Goal: Task Accomplishment & Management: Complete application form

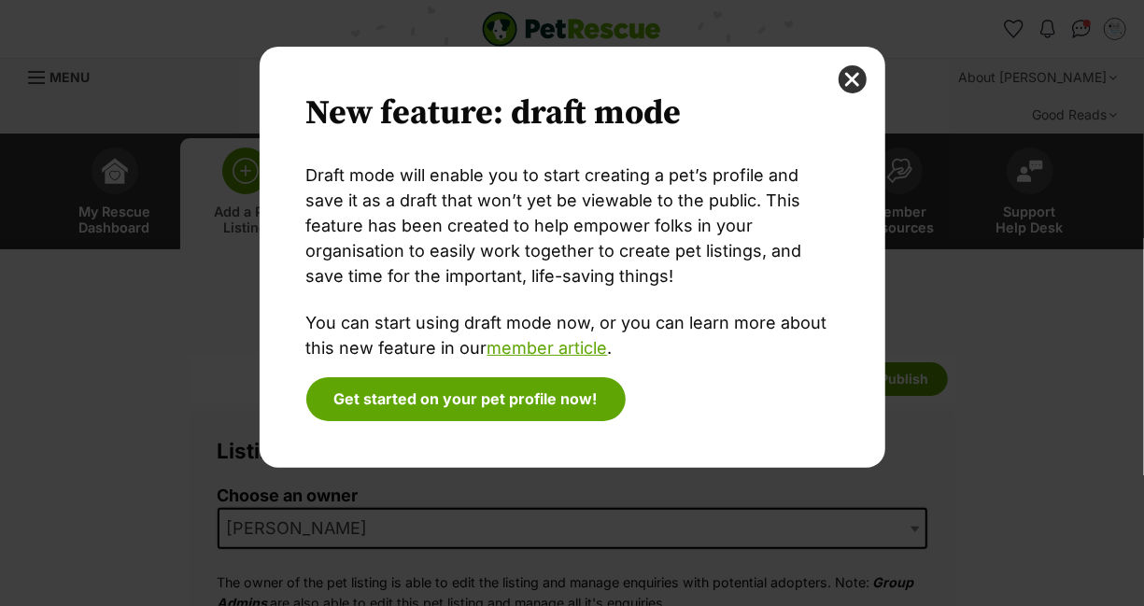
click at [855, 80] on button "close" at bounding box center [852, 79] width 28 height 28
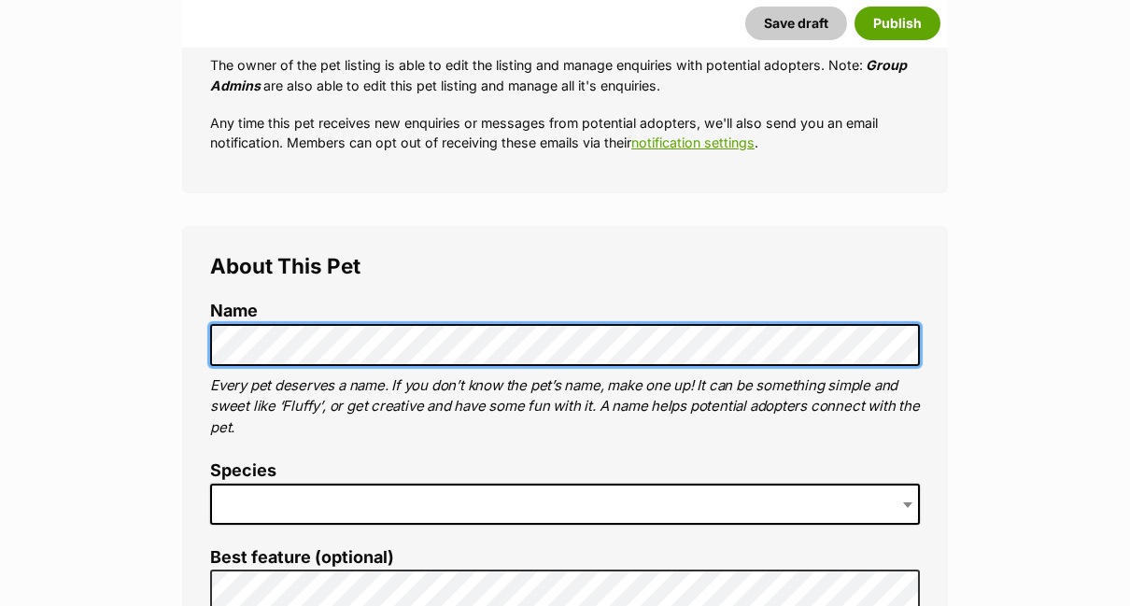
scroll to position [560, 0]
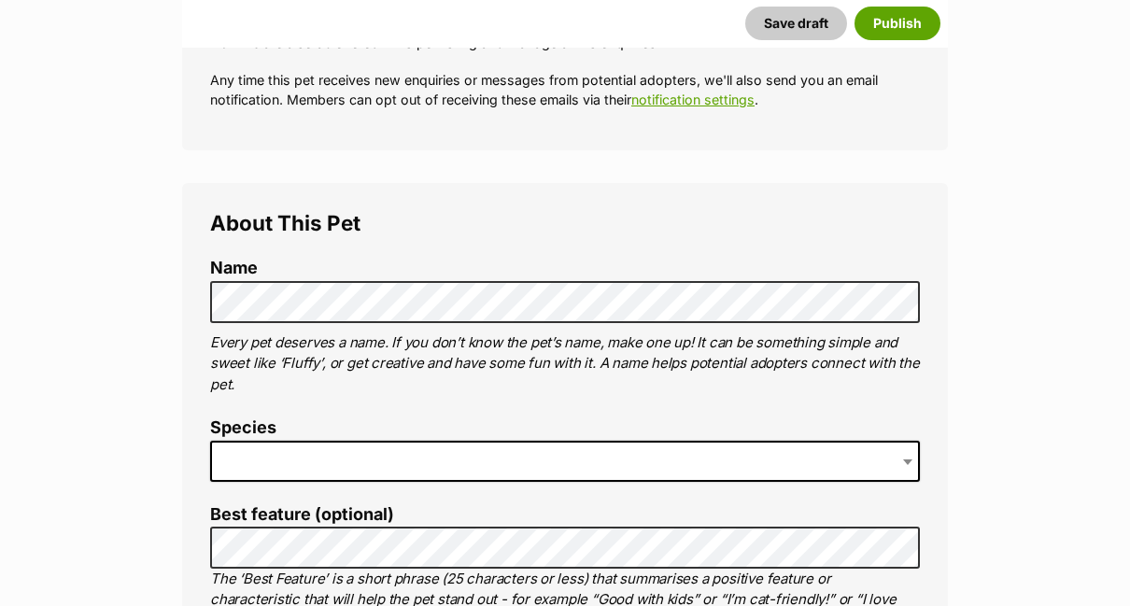
click at [430, 441] on span at bounding box center [565, 461] width 710 height 41
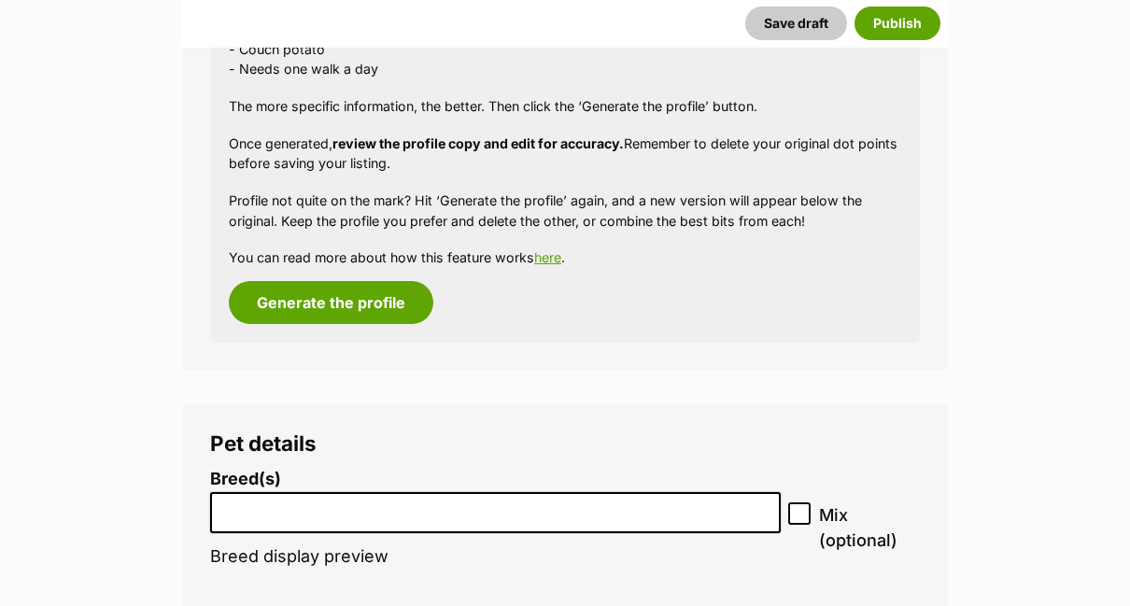
scroll to position [2174, 0]
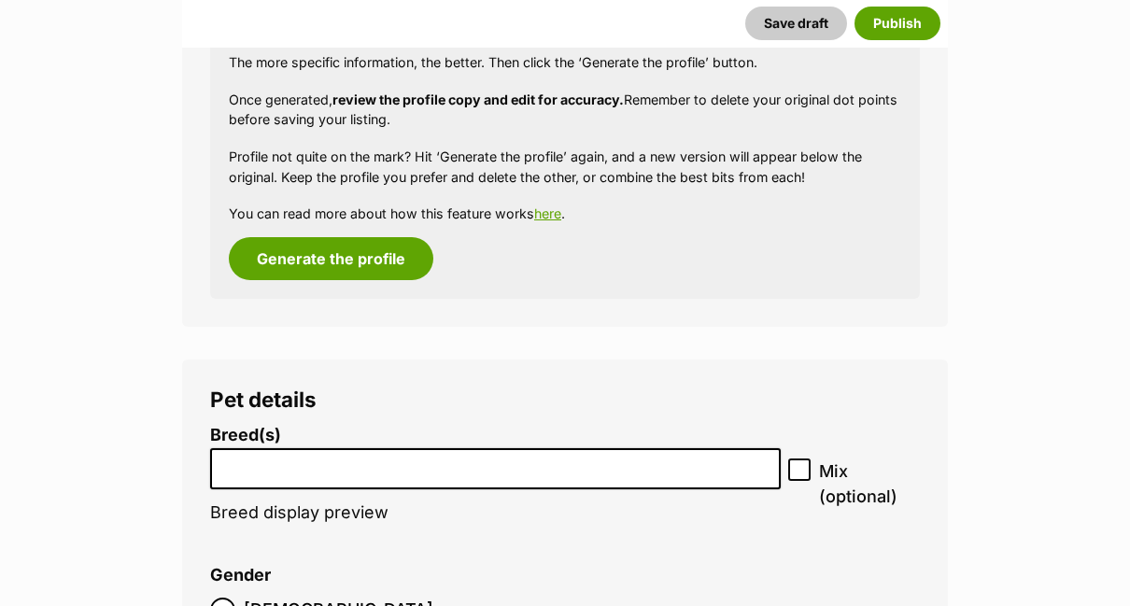
click at [415, 455] on input "search" at bounding box center [495, 465] width 557 height 20
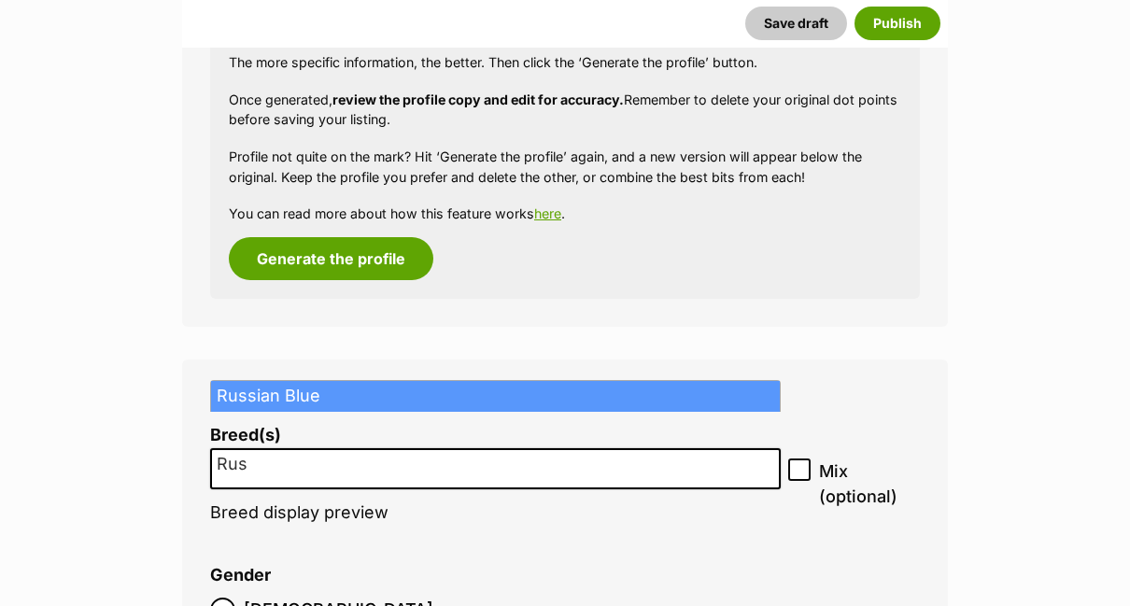
type input "Rus"
select select "264"
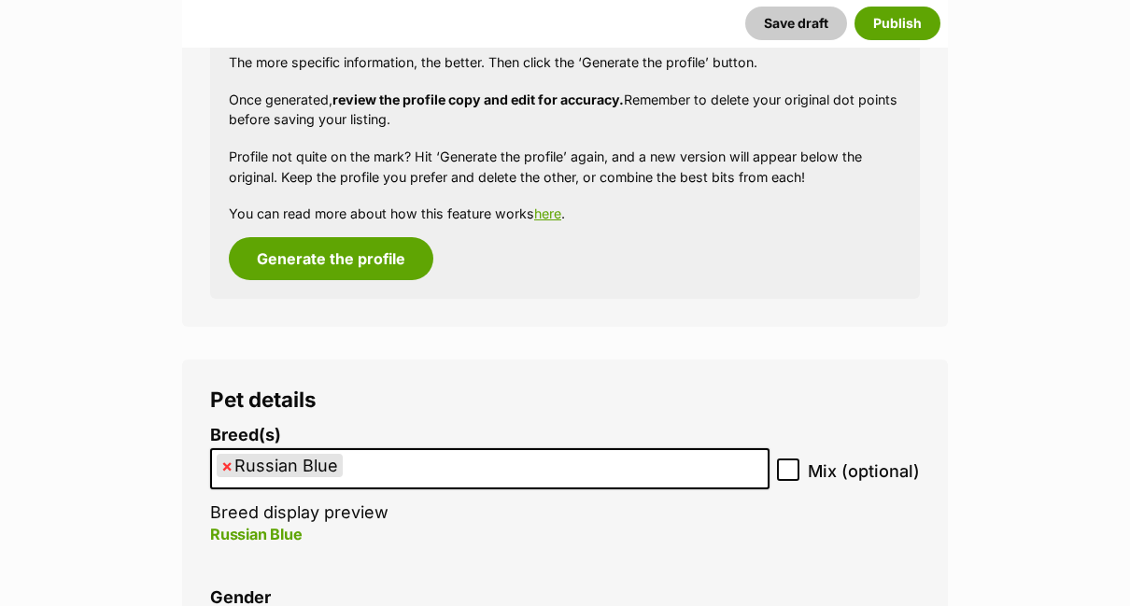
click at [789, 466] on icon at bounding box center [787, 470] width 11 height 8
click at [789, 458] on input "Mix (optional)" at bounding box center [788, 469] width 22 height 22
checkbox input "true"
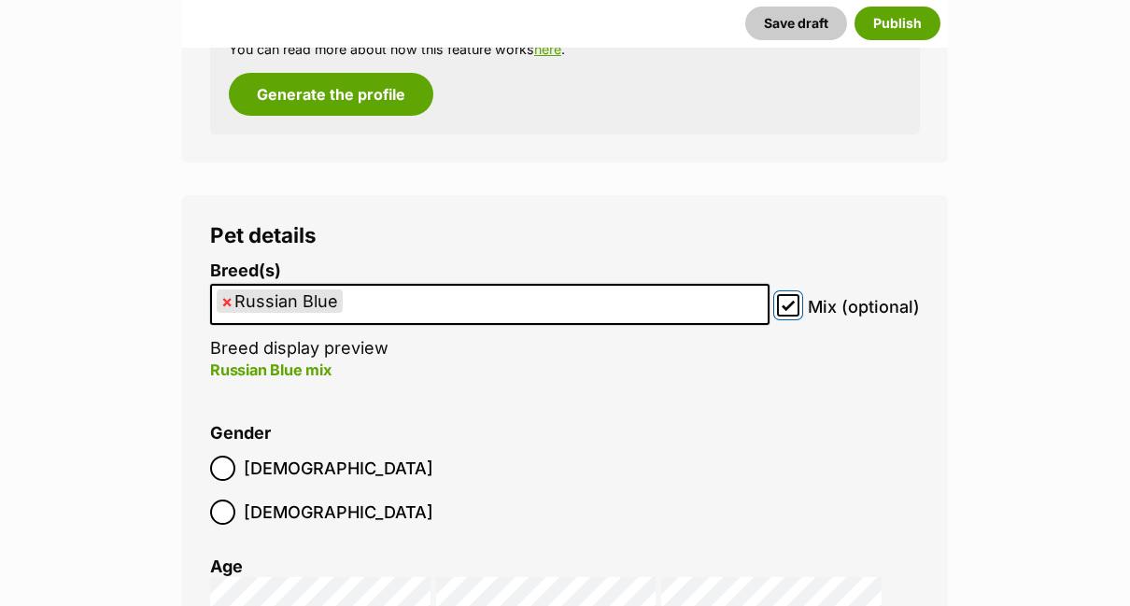
scroll to position [2360, 0]
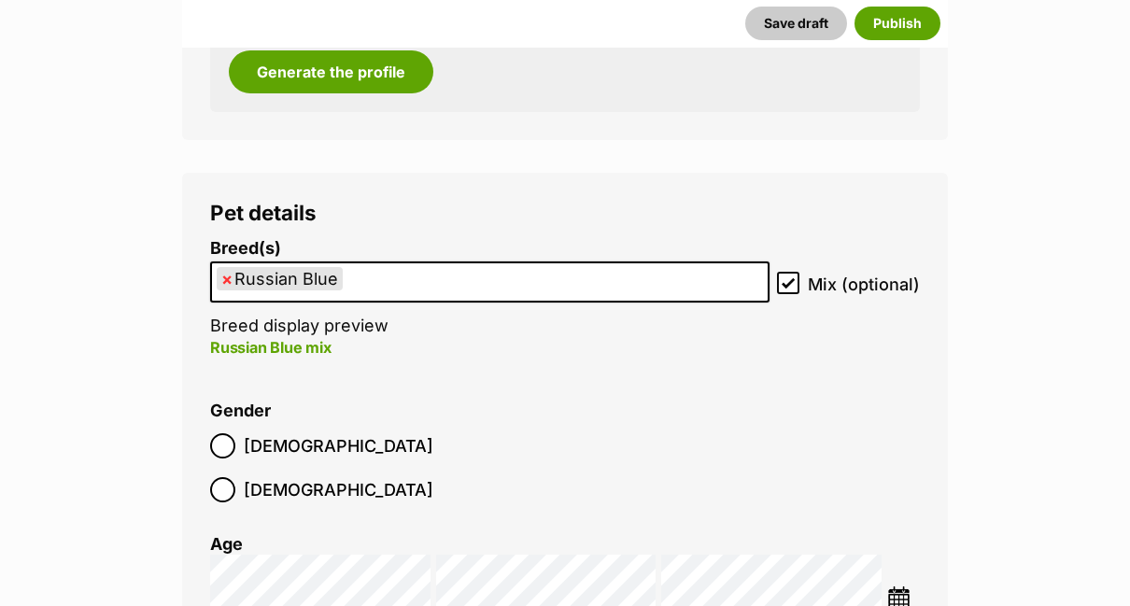
click at [229, 484] on div at bounding box center [223, 490] width 12 height 12
click at [900, 586] on img at bounding box center [898, 597] width 23 height 23
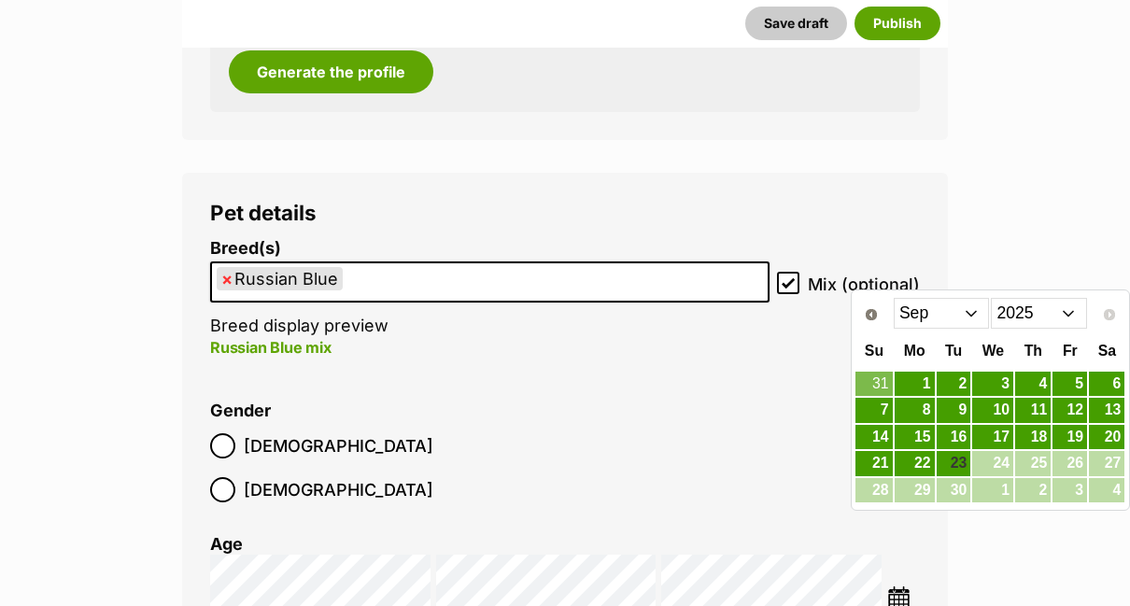
click at [1064, 310] on select "2015 2016 2017 2018 2019 2020 2021 2022 2023 2024 2025" at bounding box center [1039, 313] width 96 height 30
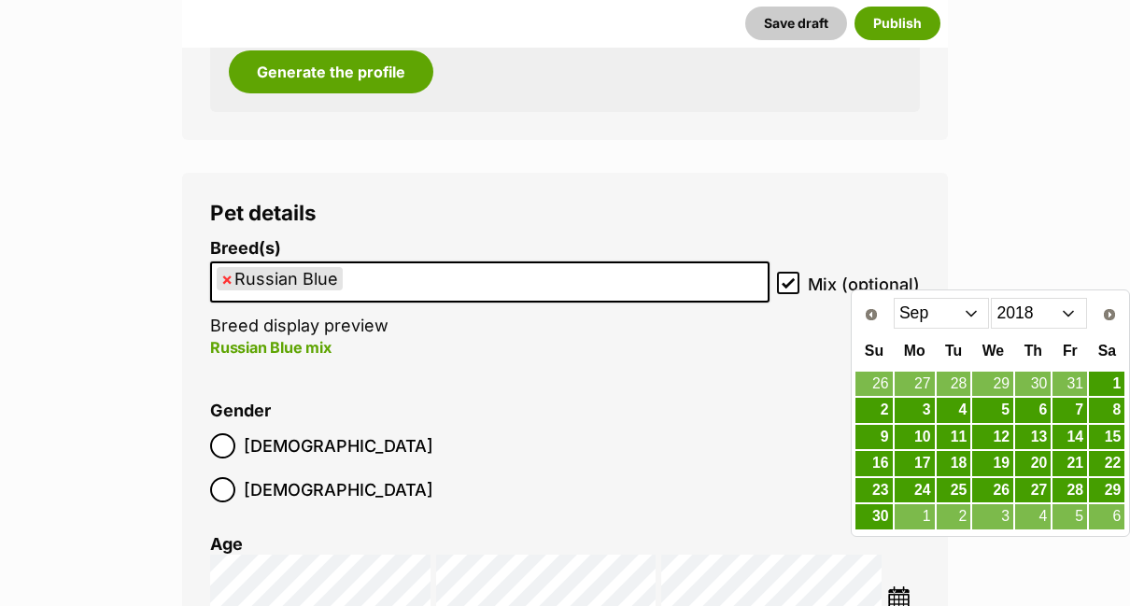
click at [965, 313] on select "Jan Feb Mar Apr May Jun Jul Aug Sep Oct Nov Dec" at bounding box center [942, 313] width 96 height 30
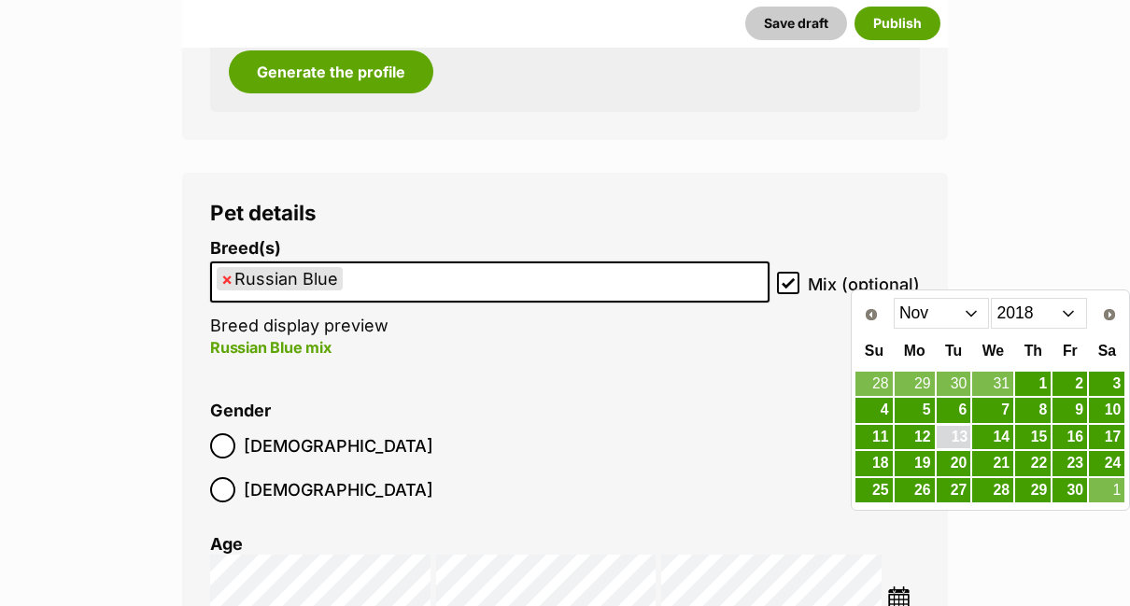
click at [958, 437] on link "13" at bounding box center [954, 437] width 35 height 23
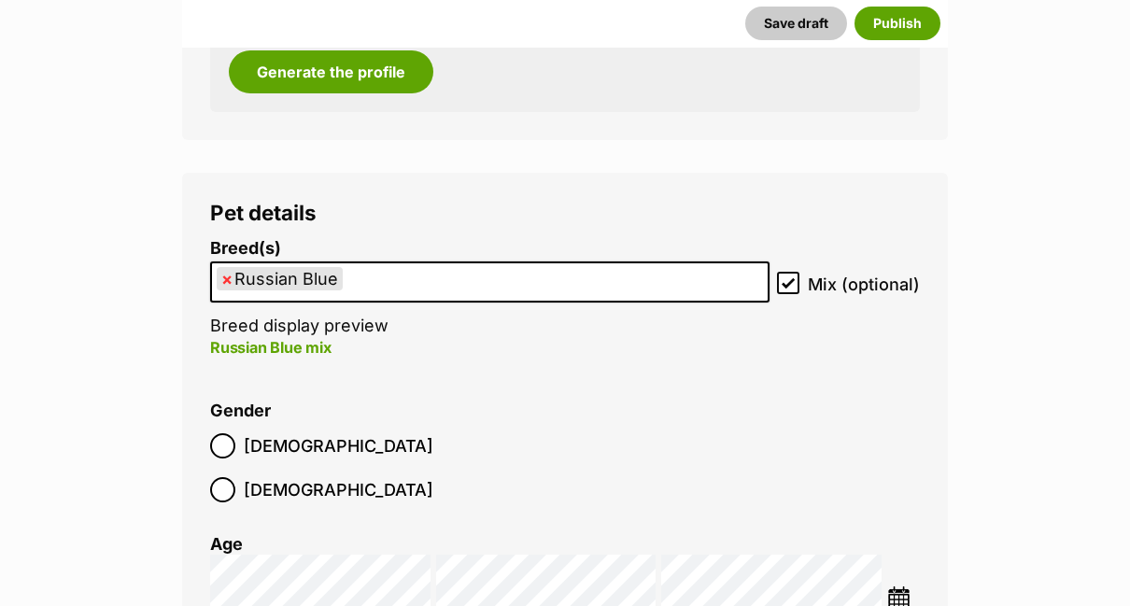
click at [898, 586] on img at bounding box center [898, 597] width 23 height 23
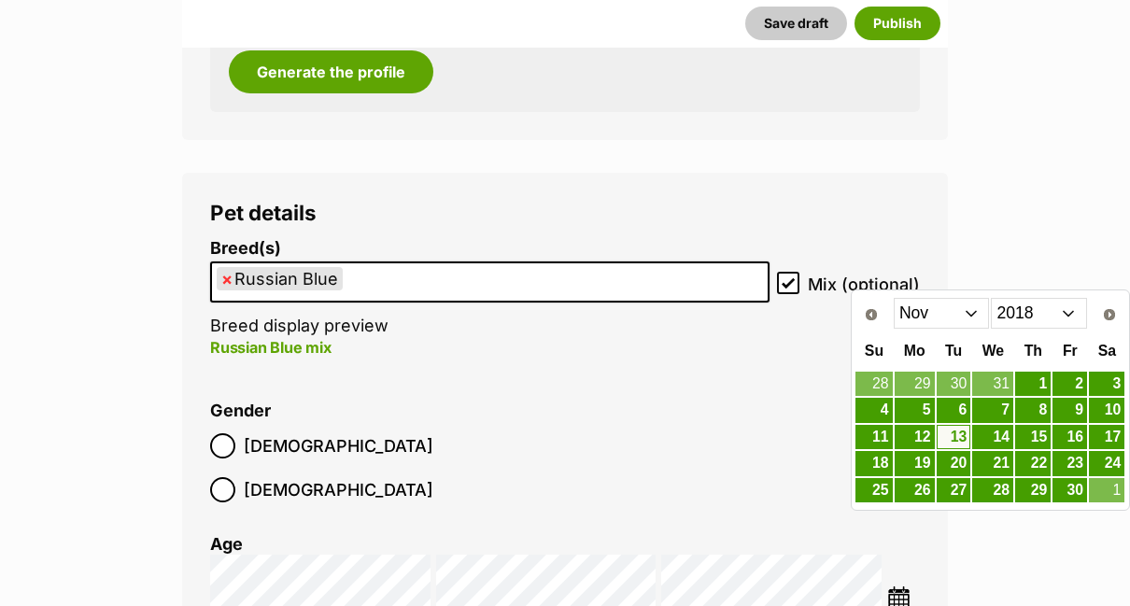
click at [967, 312] on select "Jan Feb Mar Apr May Jun Jul Aug Sep Oct Nov Dec" at bounding box center [942, 313] width 96 height 30
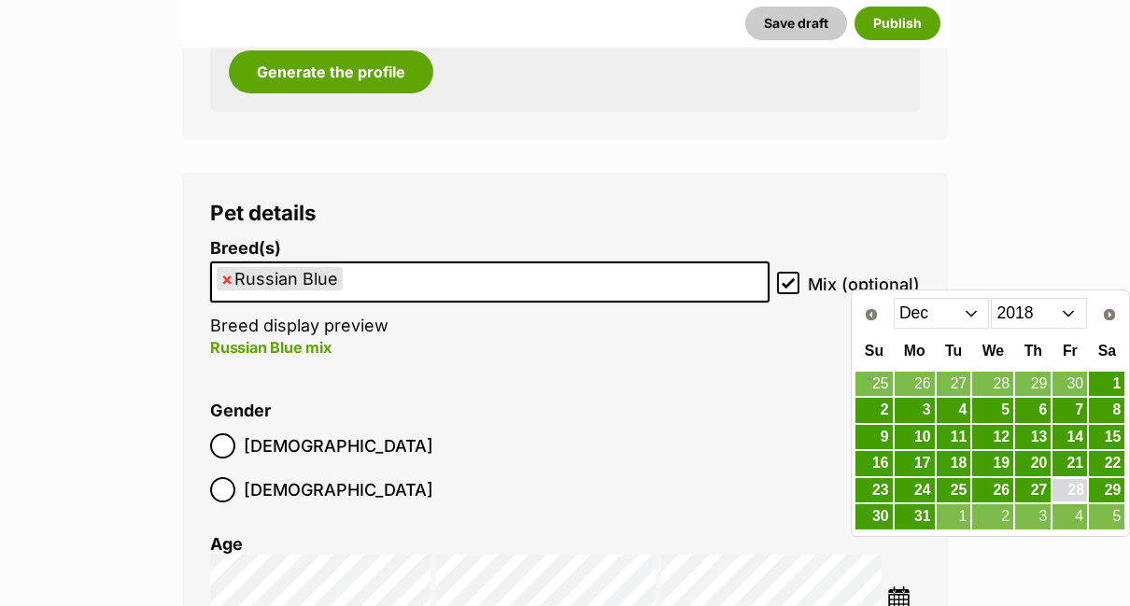
click at [1076, 490] on link "28" at bounding box center [1069, 490] width 35 height 23
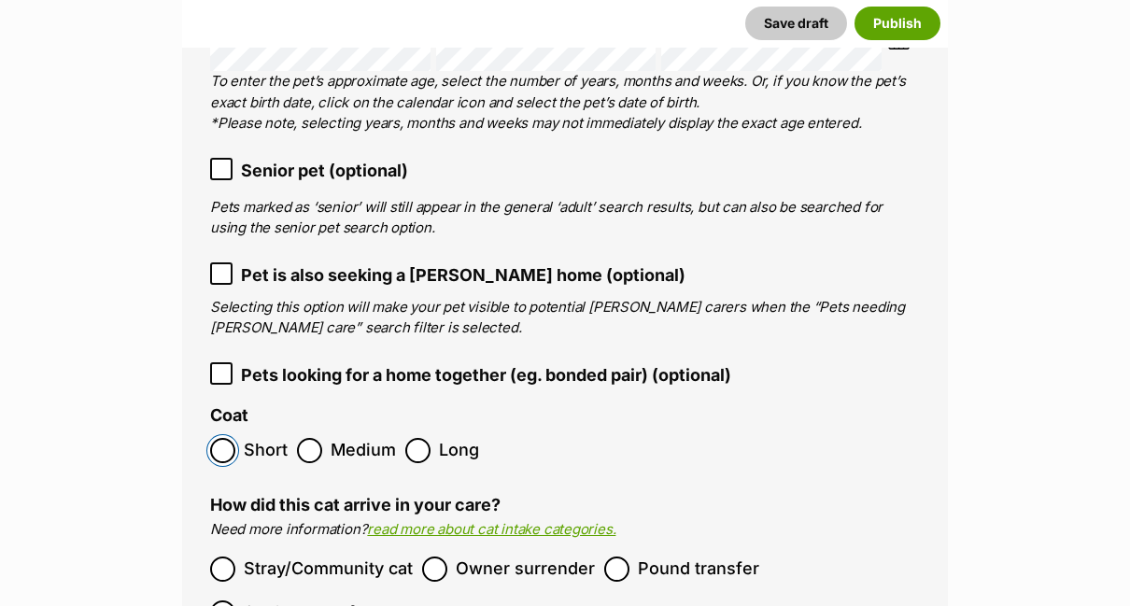
scroll to position [3014, 0]
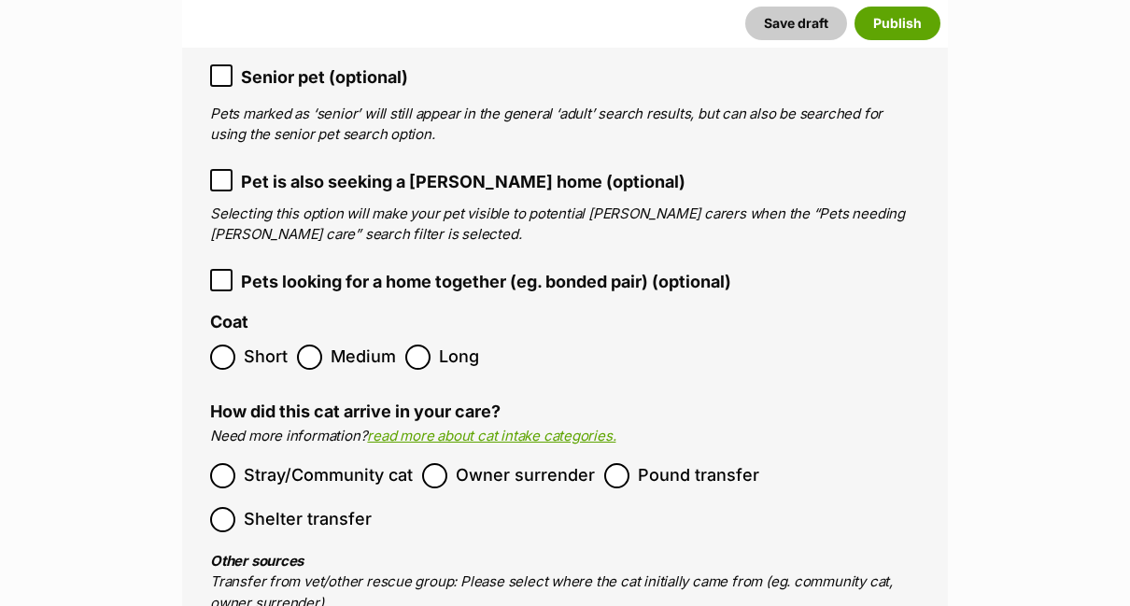
click at [435, 470] on div at bounding box center [435, 476] width 12 height 12
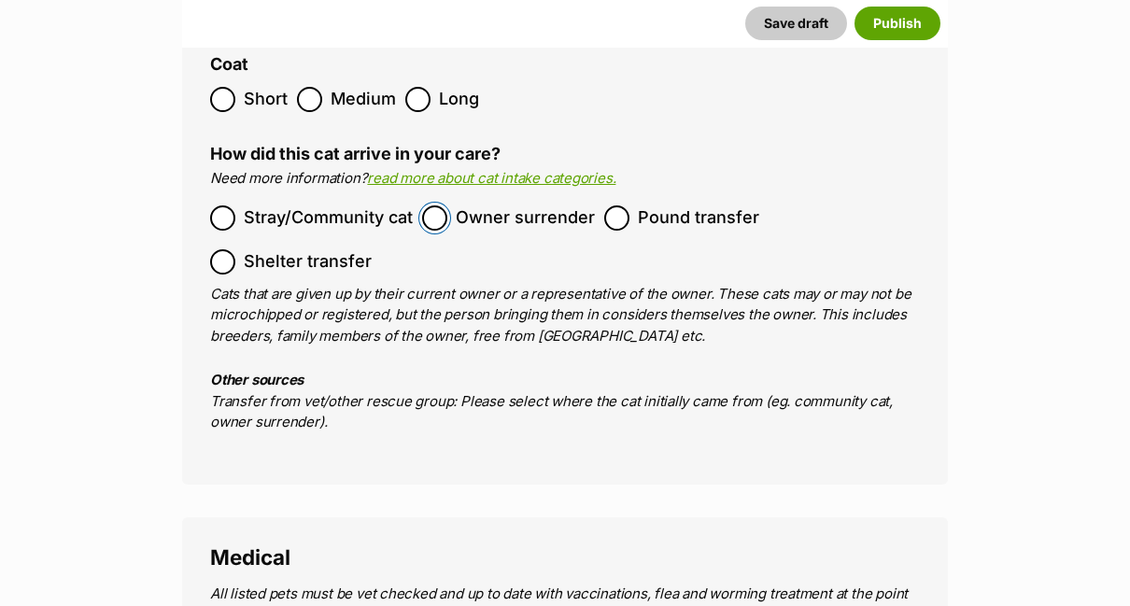
scroll to position [3481, 0]
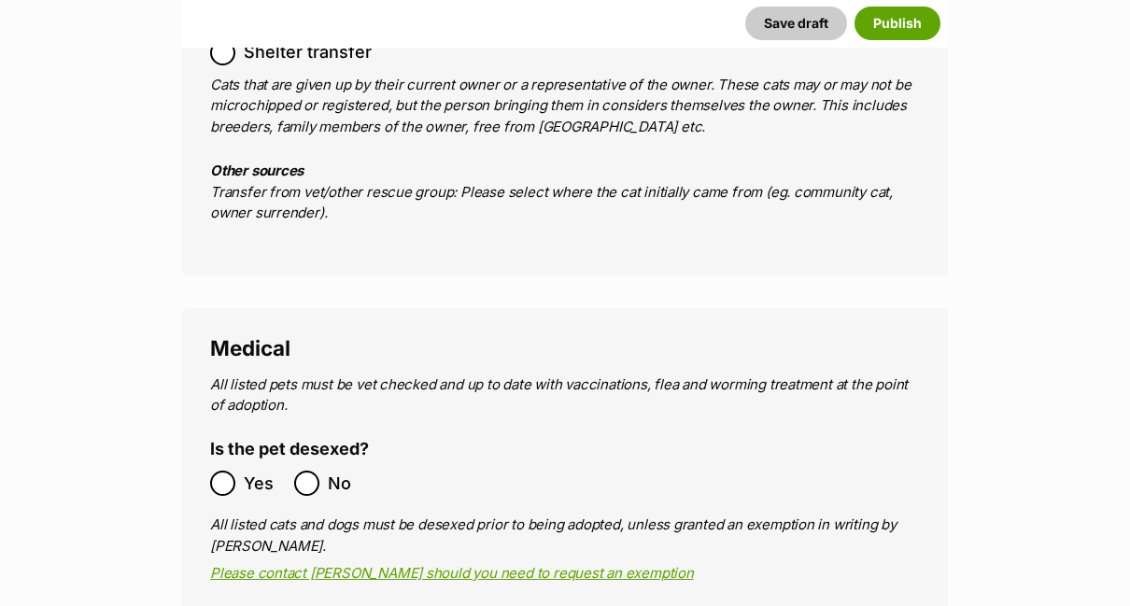
click at [218, 477] on div at bounding box center [223, 483] width 12 height 12
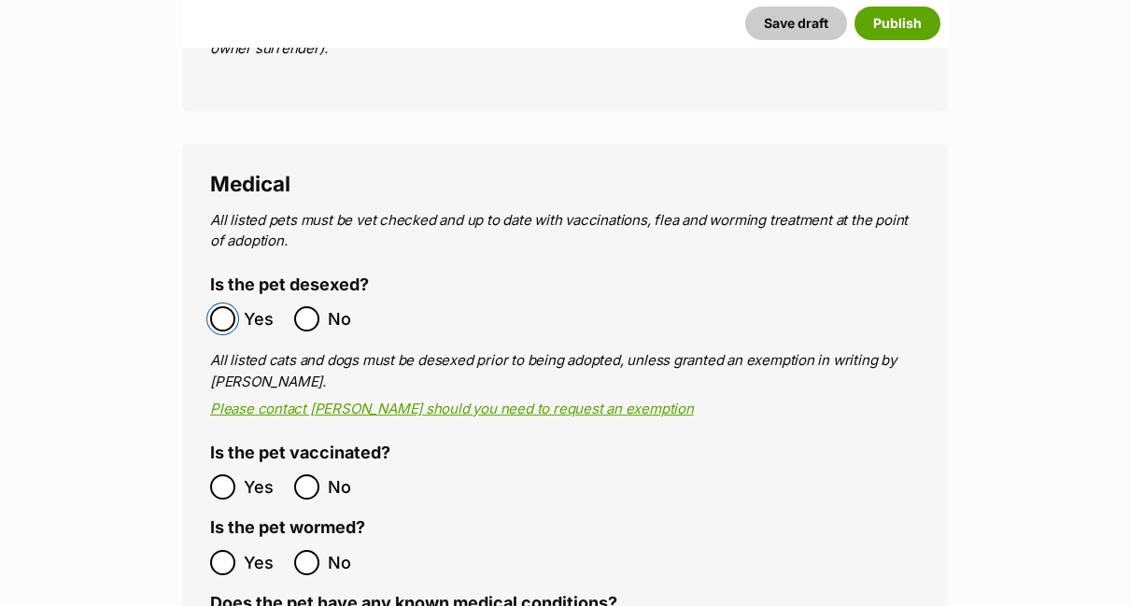
scroll to position [3668, 0]
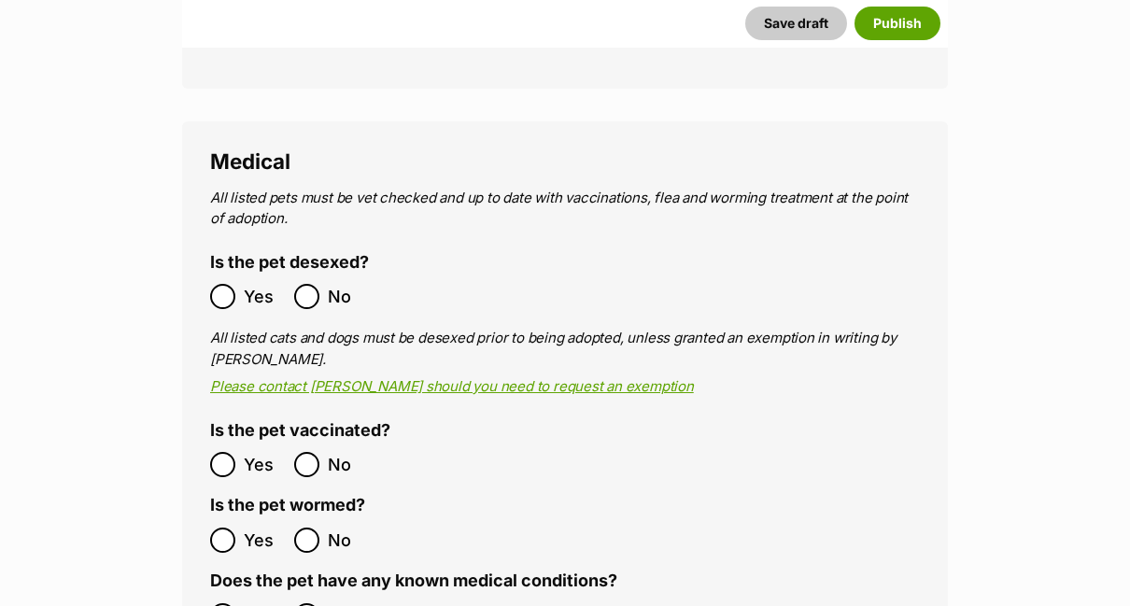
click at [218, 534] on div at bounding box center [223, 540] width 12 height 12
click at [222, 605] on div at bounding box center [223, 616] width 12 height 12
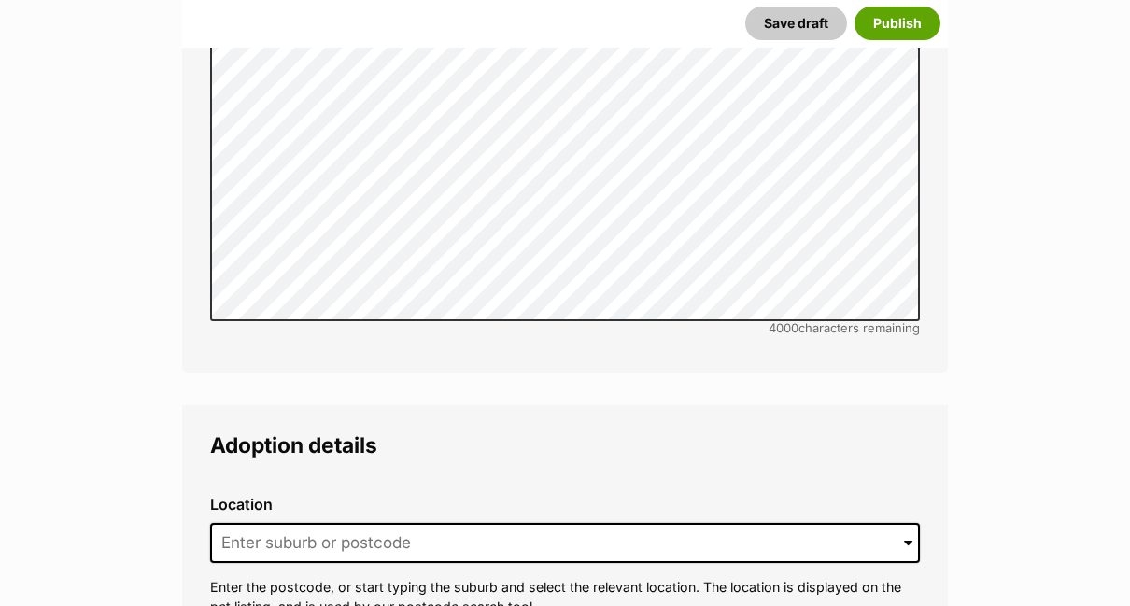
scroll to position [4601, 0]
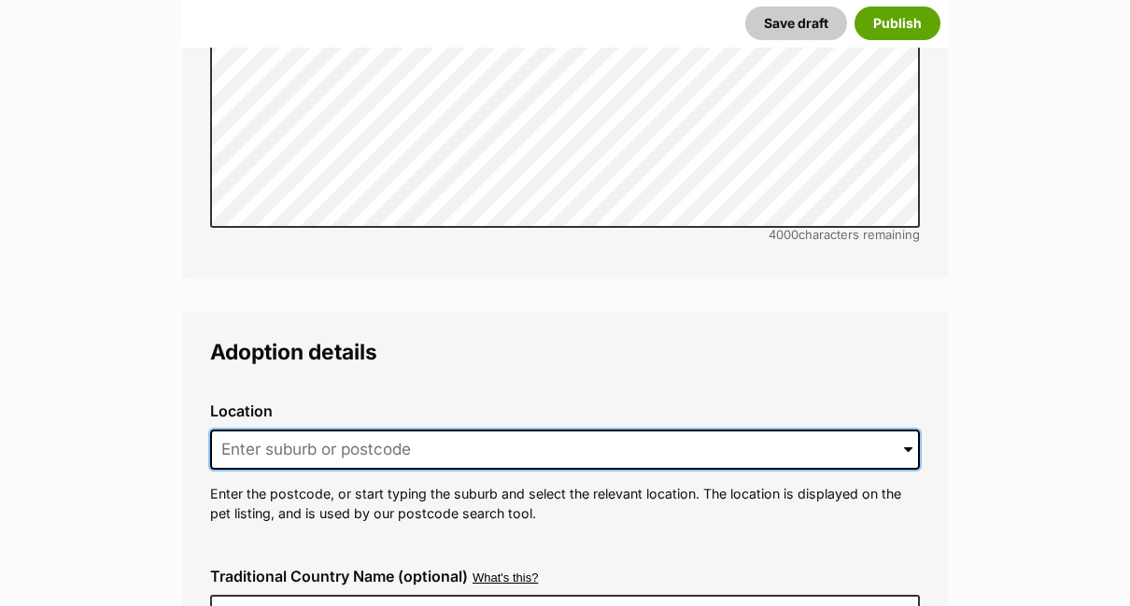
click at [411, 430] on input at bounding box center [565, 450] width 710 height 41
click at [394, 430] on input at bounding box center [565, 450] width 710 height 41
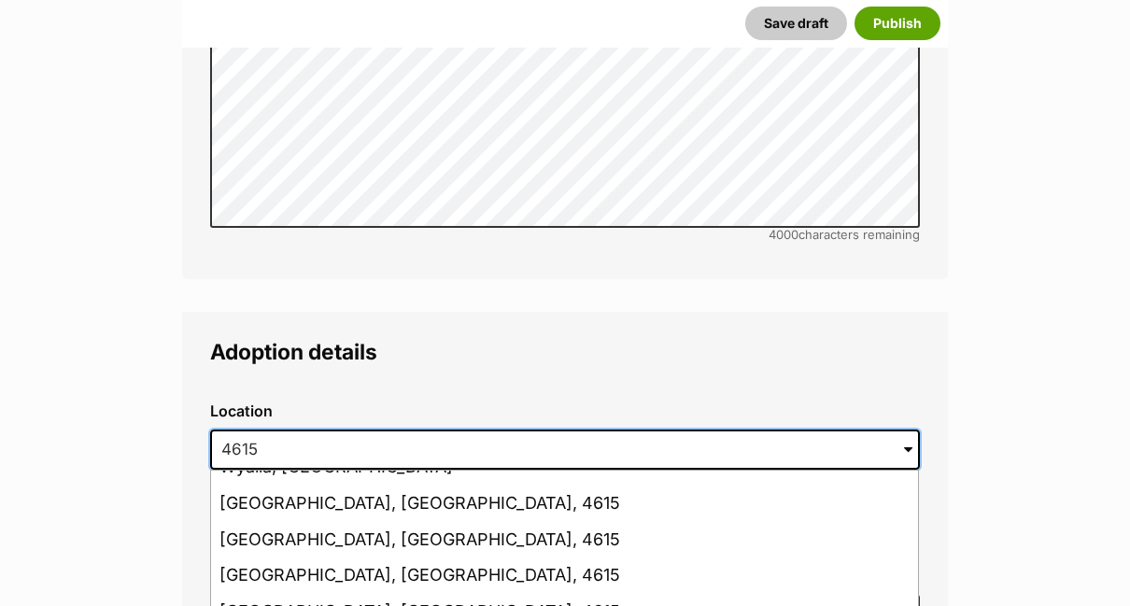
scroll to position [187, 0]
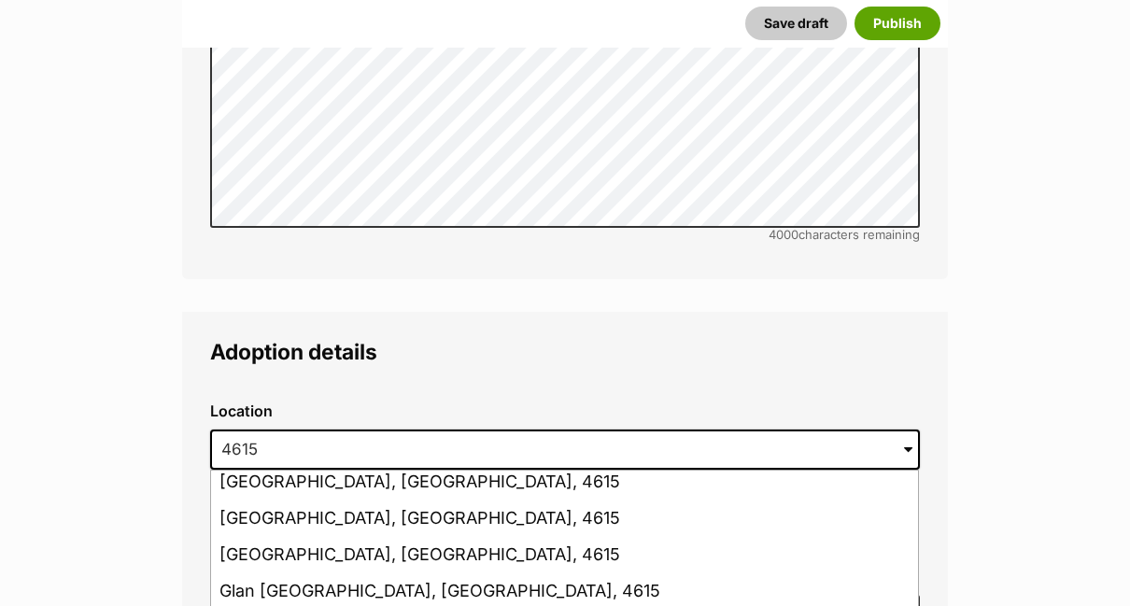
click at [445, 573] on li "Glan Devon, Queensland, 4615" at bounding box center [564, 591] width 707 height 36
type input "Glan Devon, Queensland, 4615"
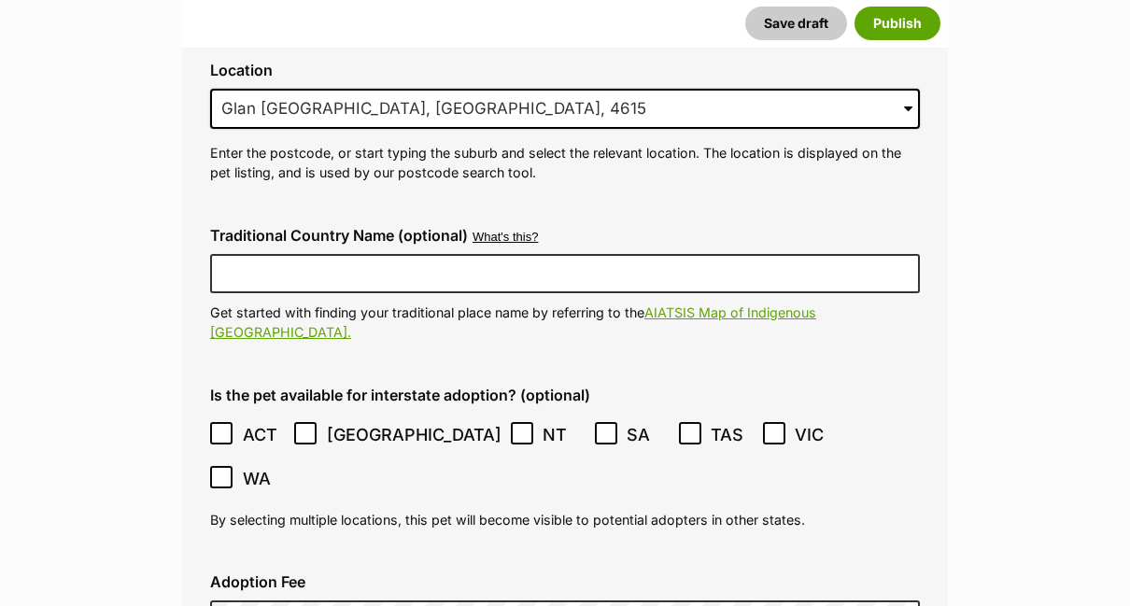
scroll to position [5068, 0]
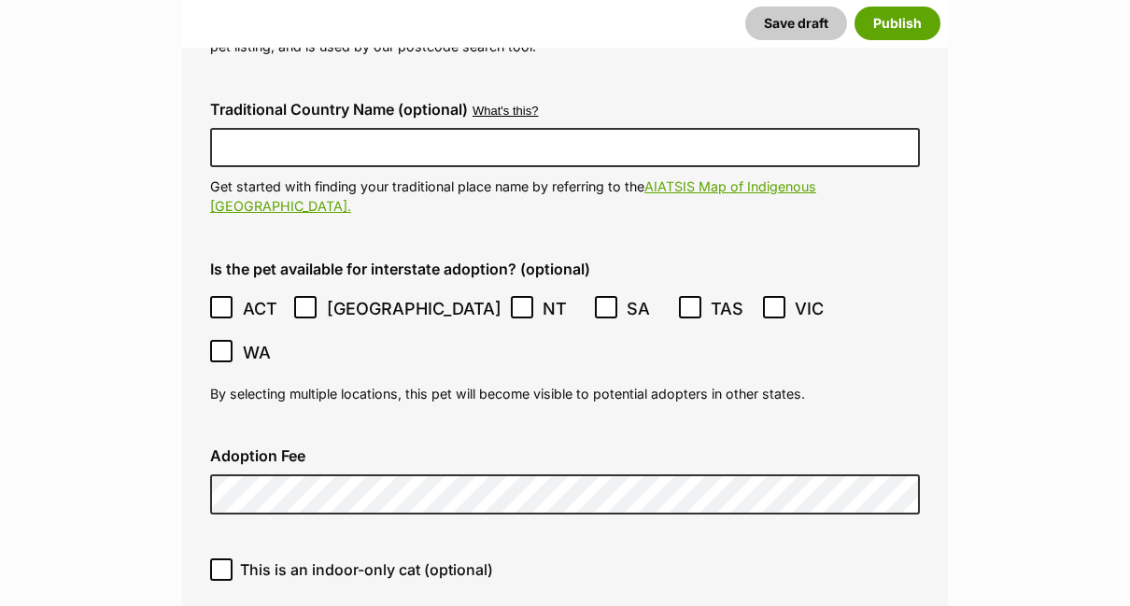
click at [222, 563] on icon at bounding box center [221, 569] width 13 height 13
click at [222, 558] on input "This is an indoor-only cat (optional)" at bounding box center [221, 569] width 22 height 22
checkbox input "true"
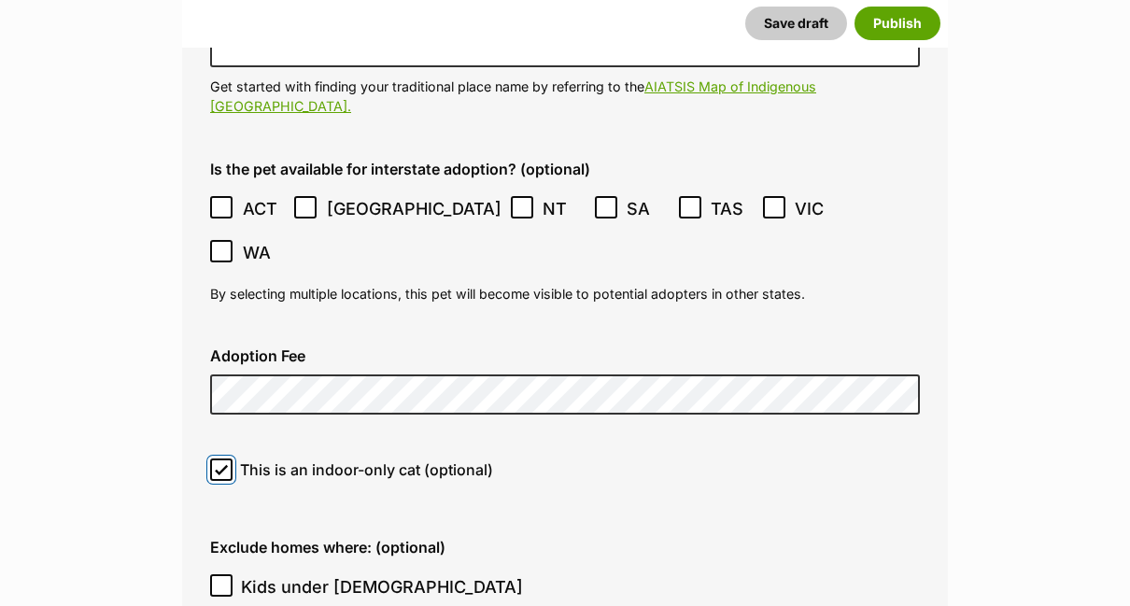
scroll to position [5255, 0]
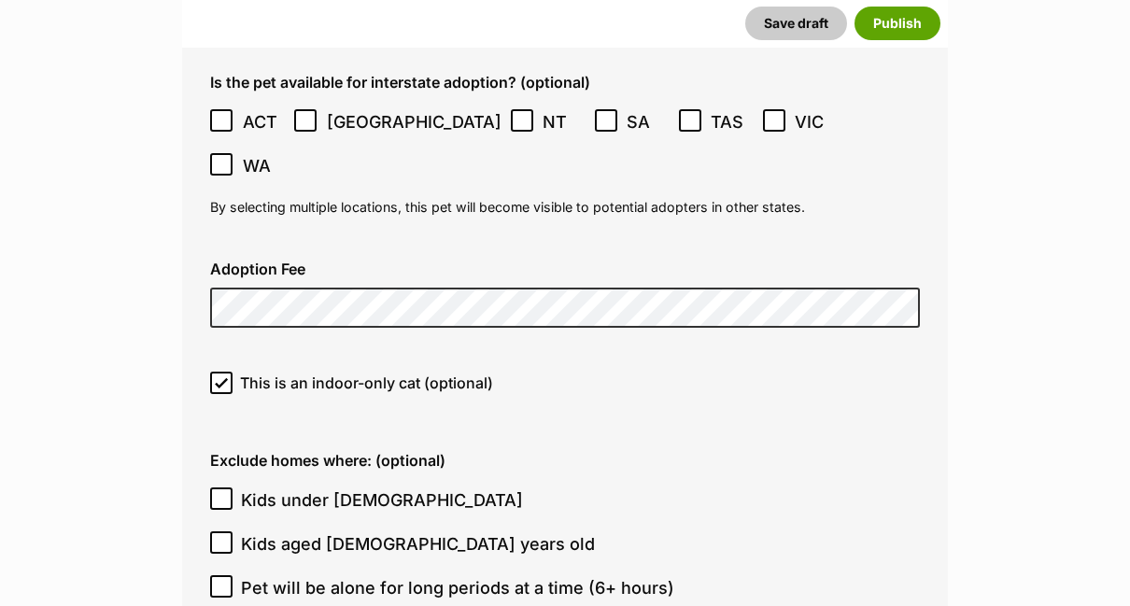
click at [220, 492] on icon at bounding box center [221, 498] width 13 height 13
click at [220, 487] on input "Kids under [DEMOGRAPHIC_DATA]" at bounding box center [221, 498] width 22 height 22
checkbox input "true"
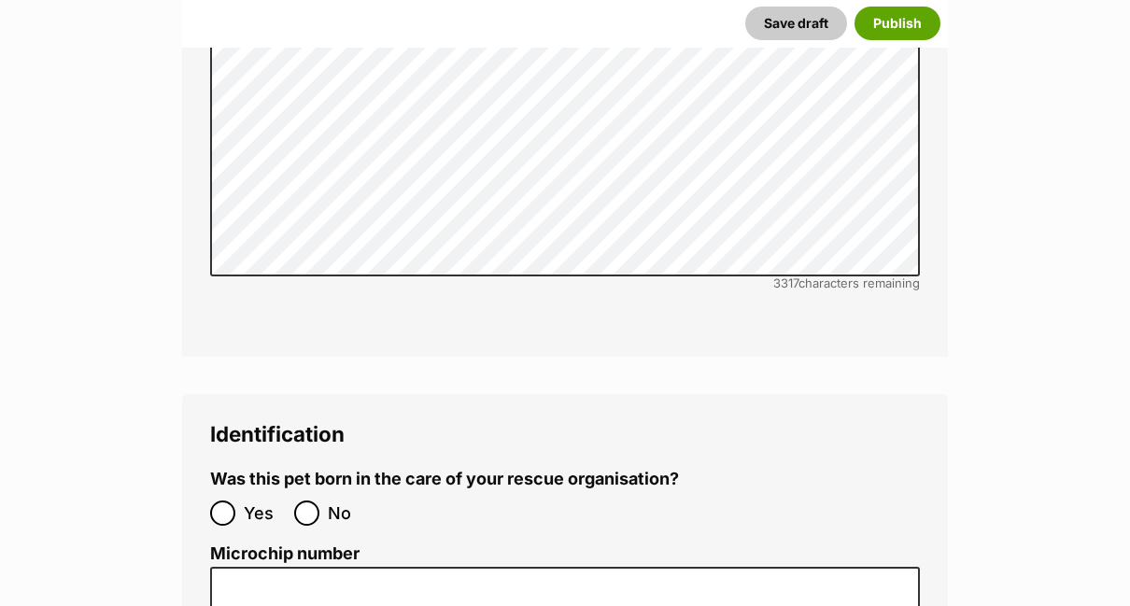
scroll to position [6375, 0]
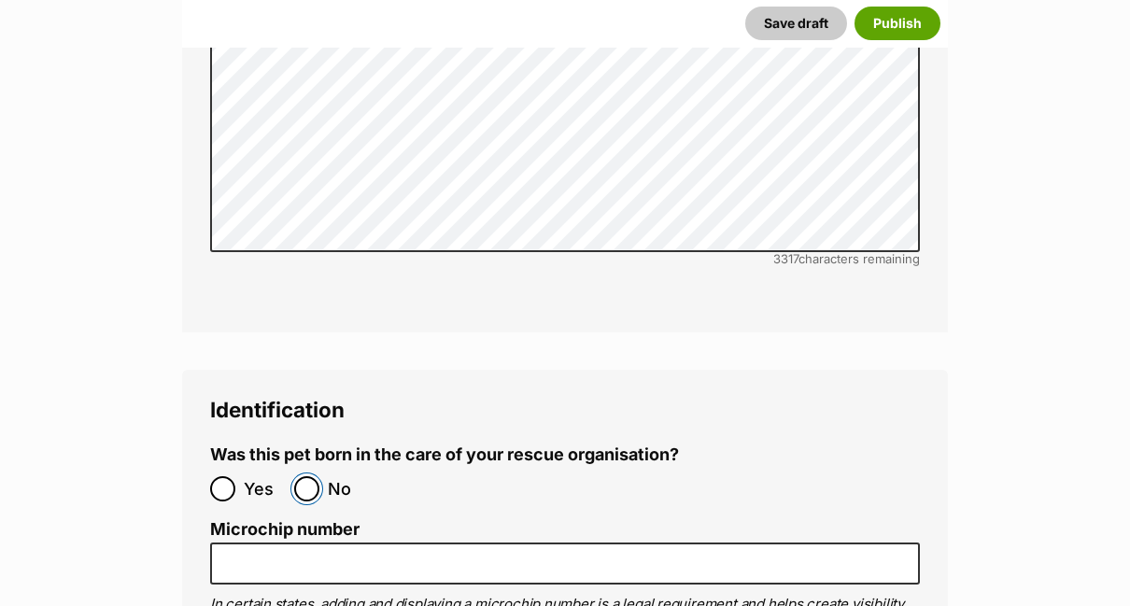
click at [306, 476] on input "No" at bounding box center [306, 488] width 25 height 25
radio input "true"
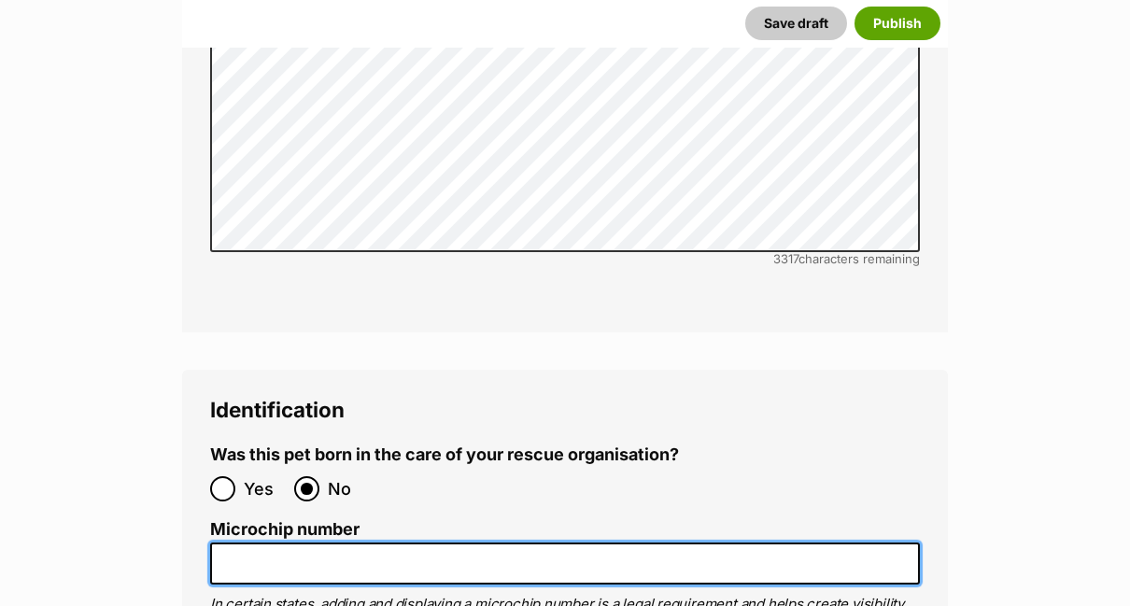
click at [297, 542] on input "Microchip number" at bounding box center [565, 563] width 710 height 42
paste input "Bear Located: Nana"
type input "B"
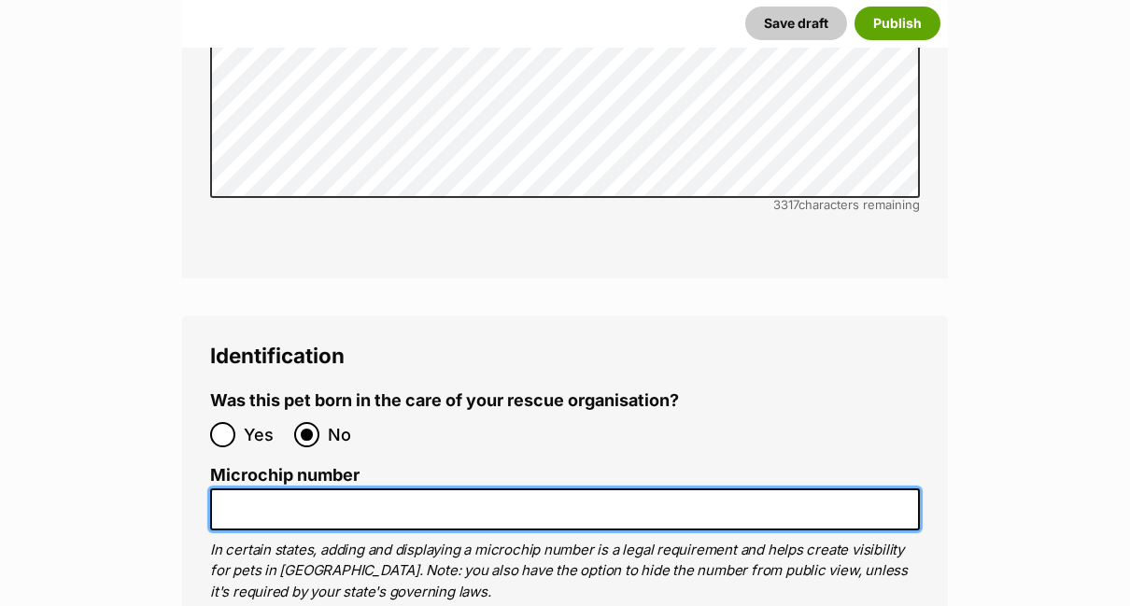
scroll to position [6562, 0]
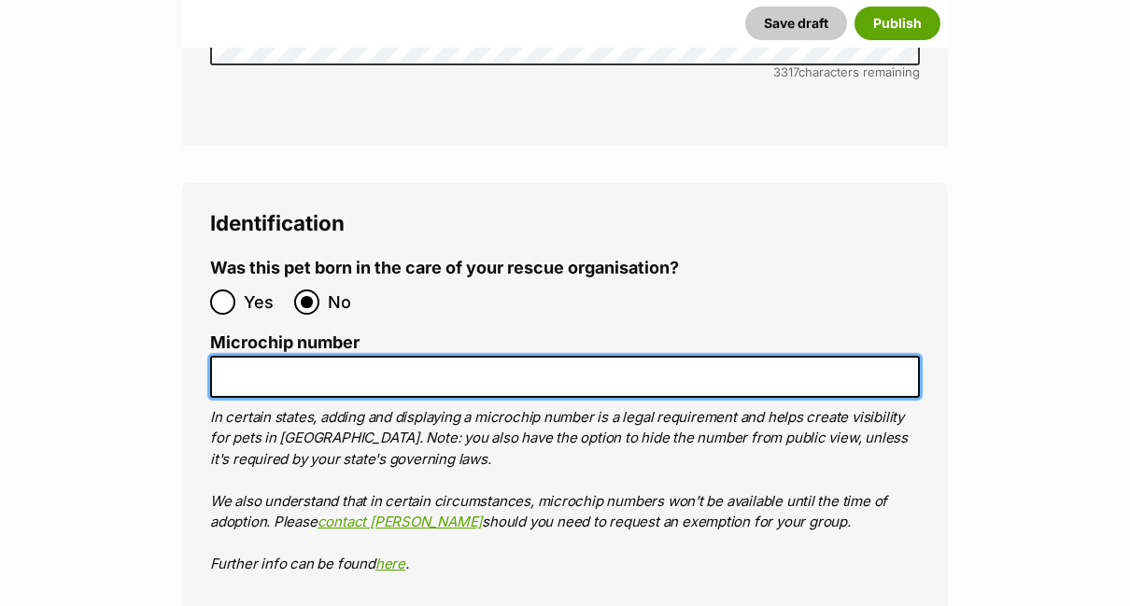
click at [232, 356] on input "Microchip number" at bounding box center [565, 377] width 710 height 42
paste input "991001003103292"
type input "991001003103292"
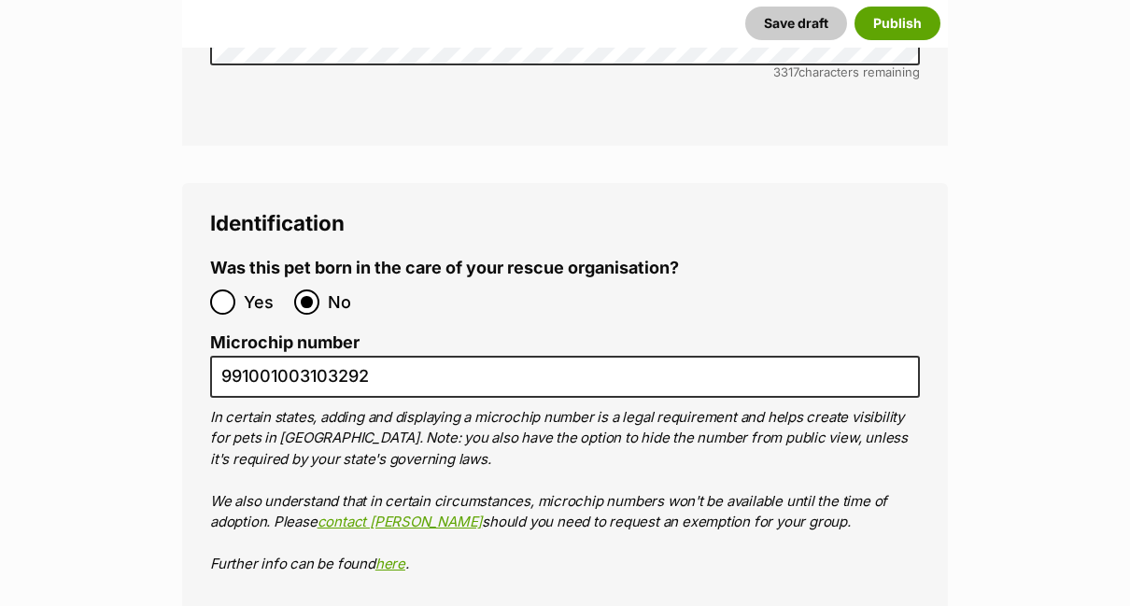
type input "0000510317158"
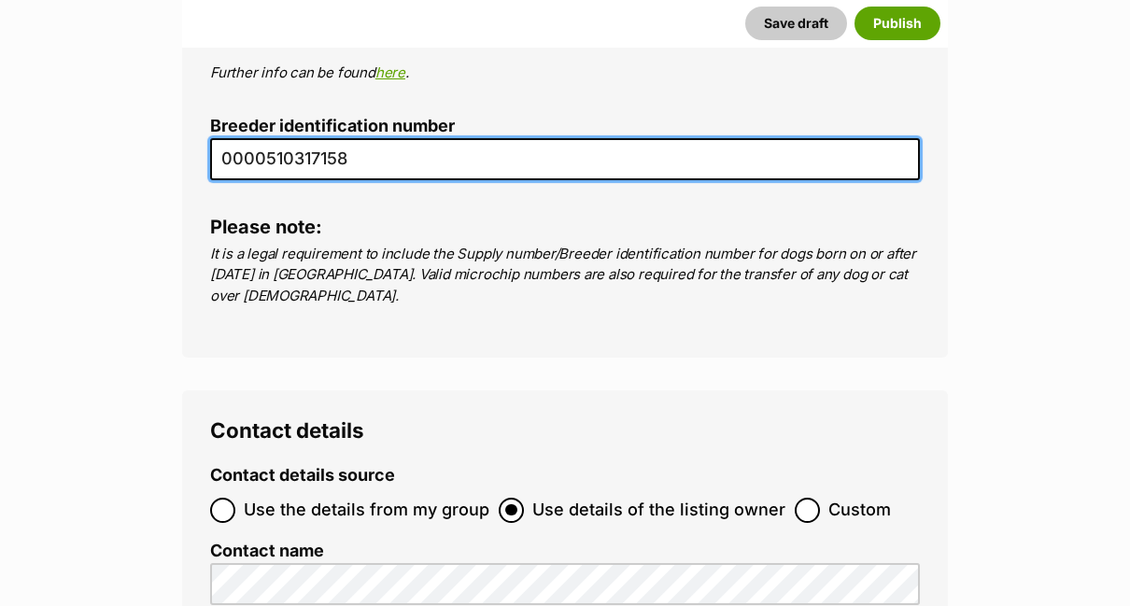
scroll to position [7055, 0]
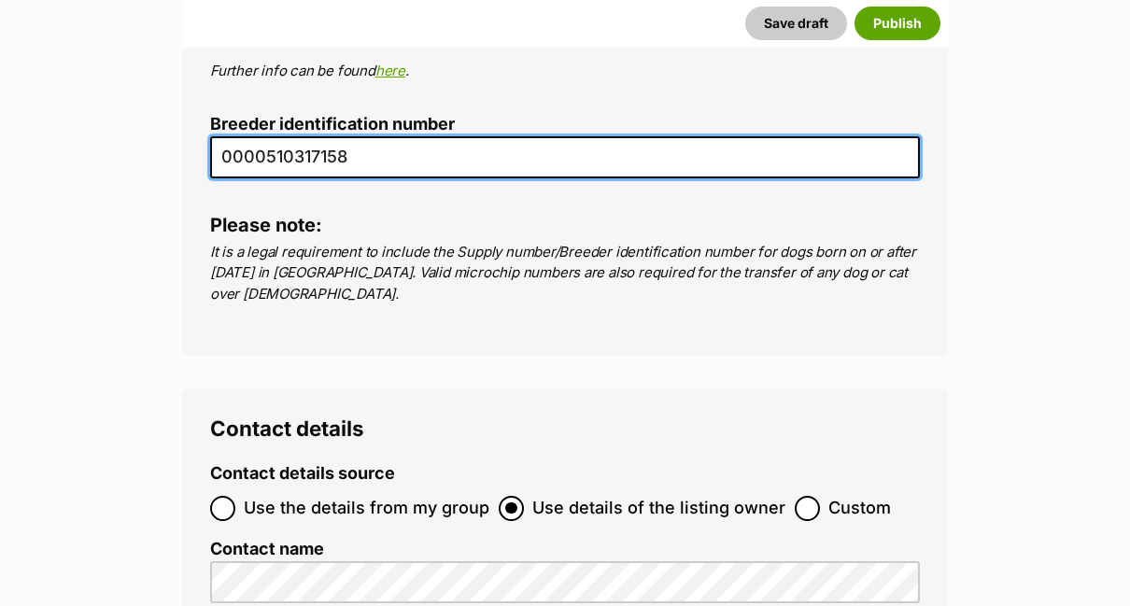
click at [224, 502] on div at bounding box center [223, 508] width 12 height 12
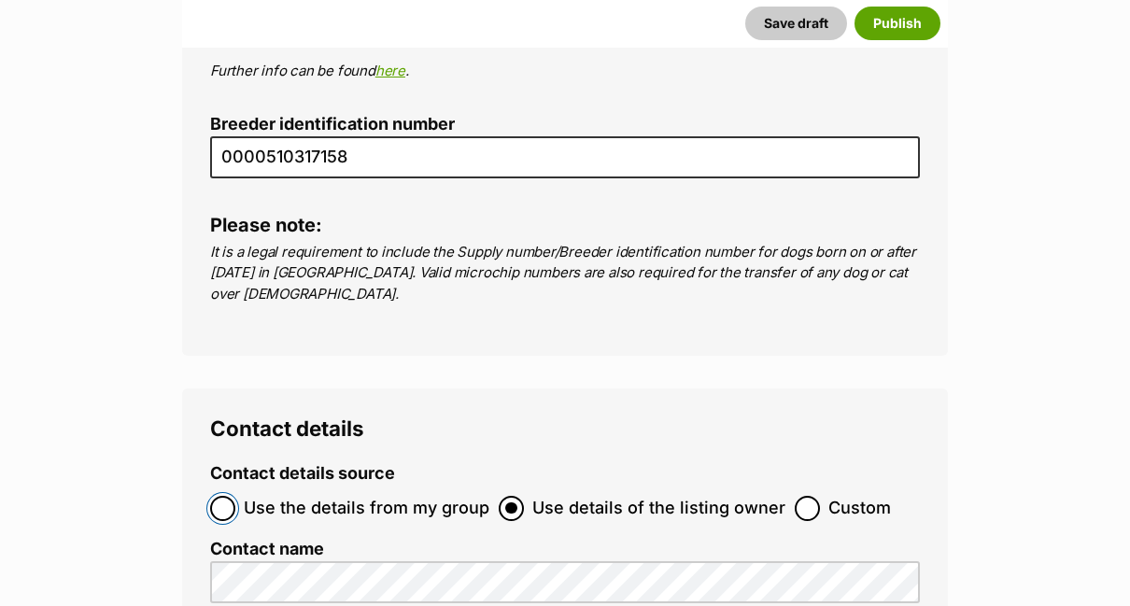
click at [224, 496] on input "Use the details from my group" at bounding box center [222, 508] width 25 height 25
radio input "true"
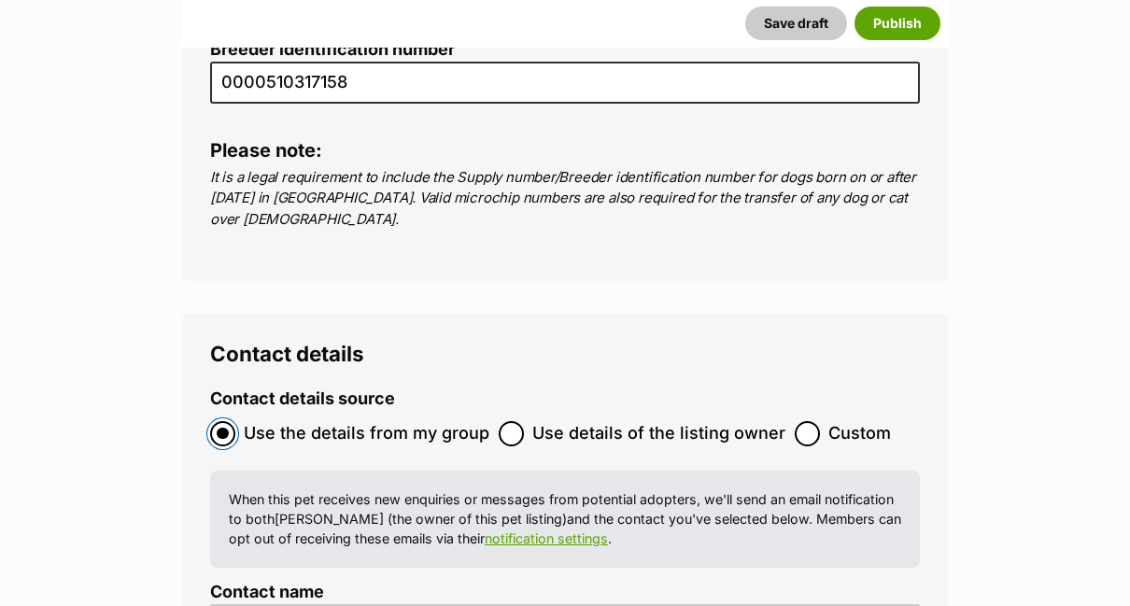
scroll to position [7429, 0]
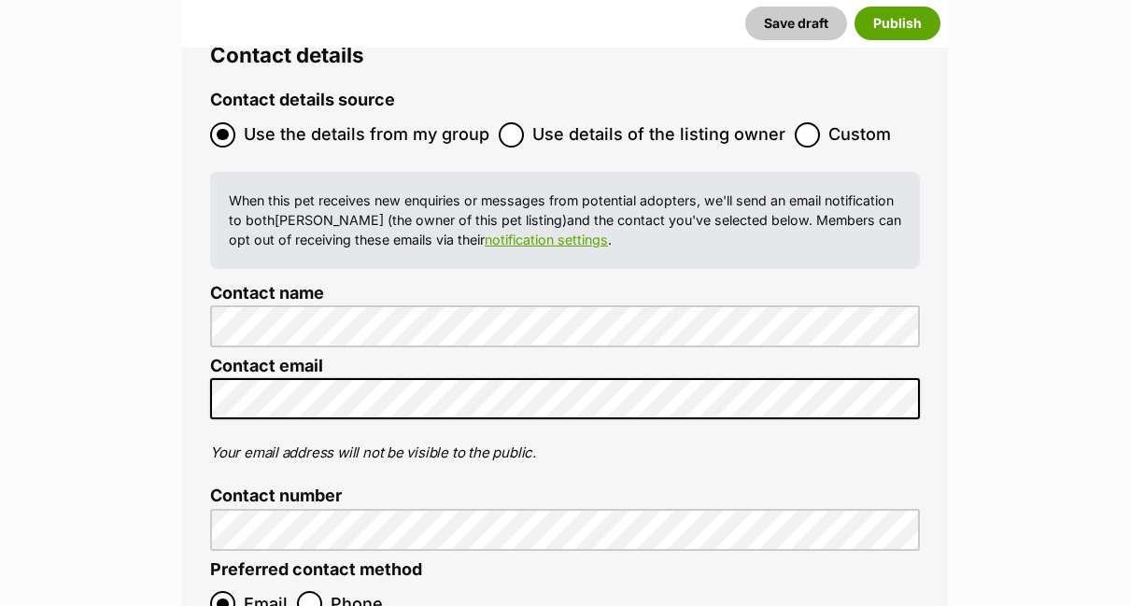
checkbox input "true"
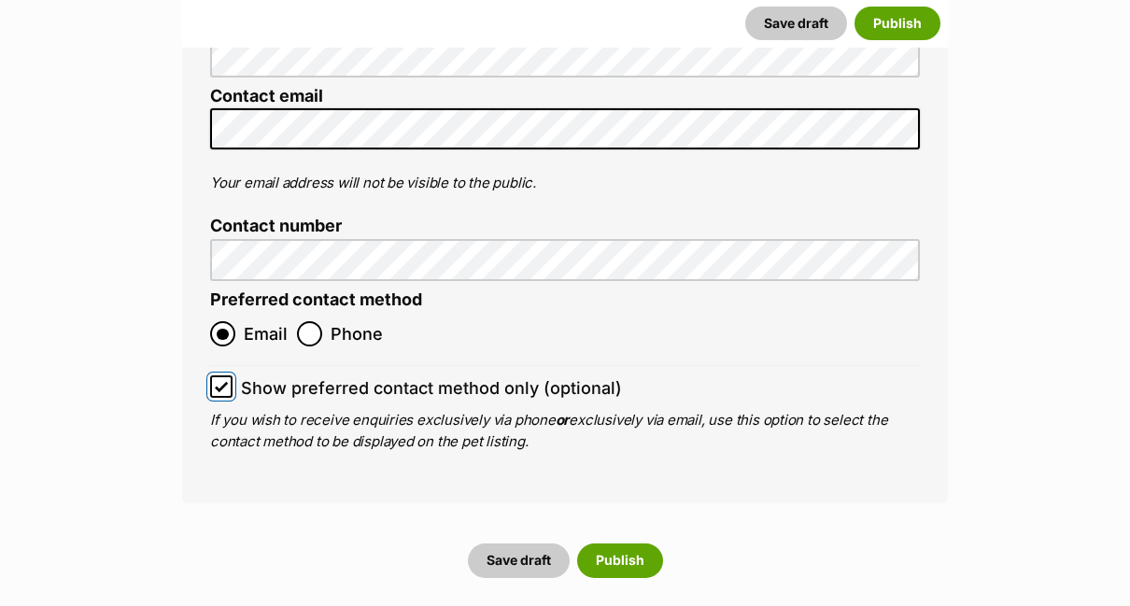
scroll to position [7709, 0]
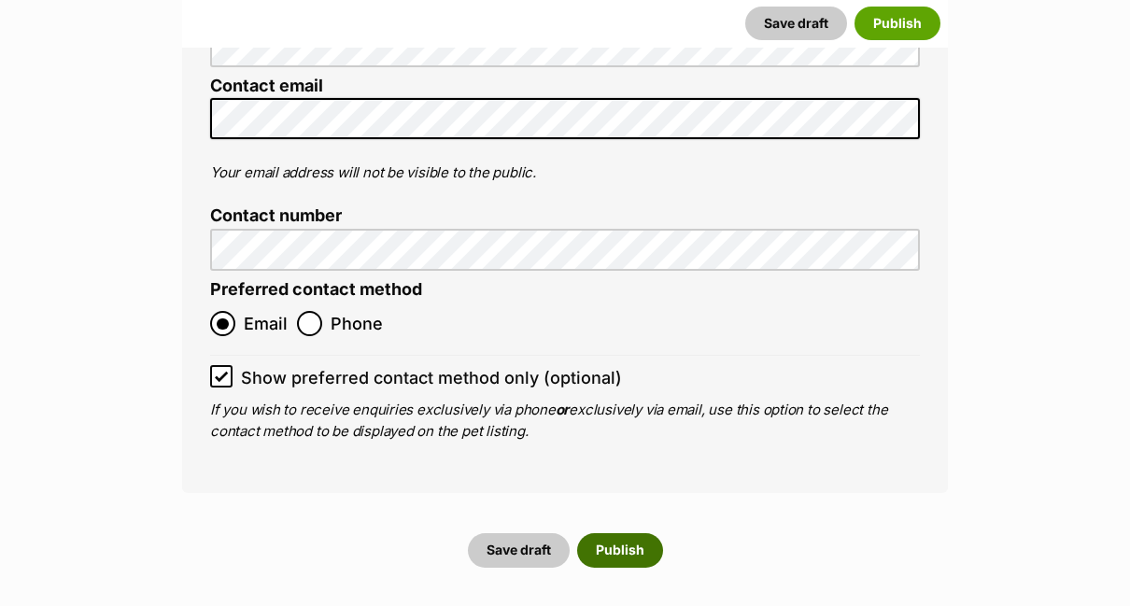
click at [642, 533] on button "Publish" at bounding box center [620, 550] width 86 height 34
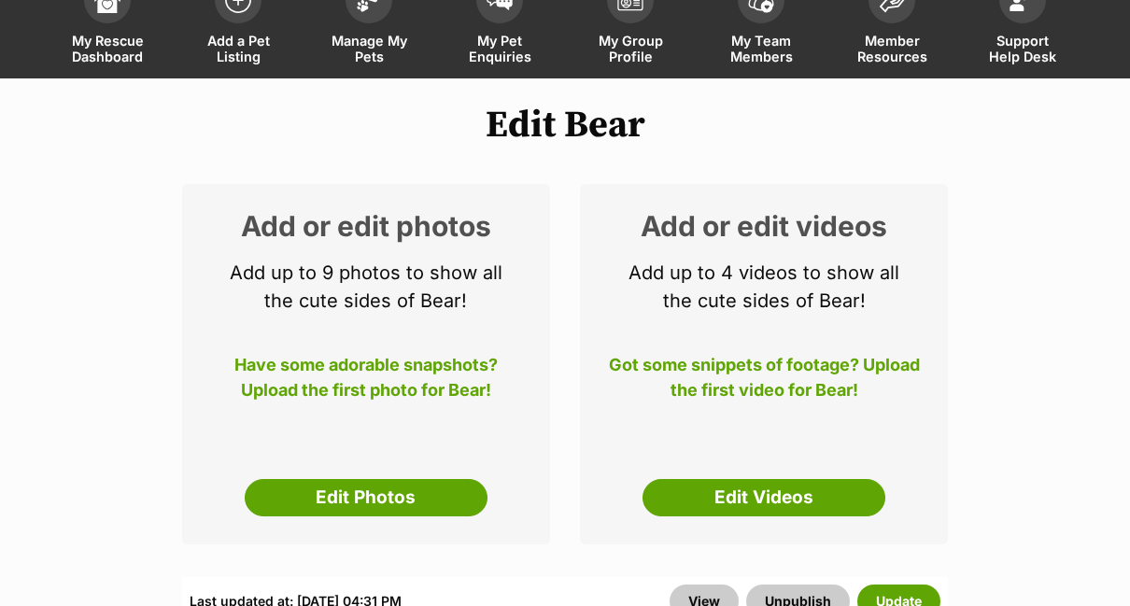
scroll to position [187, 0]
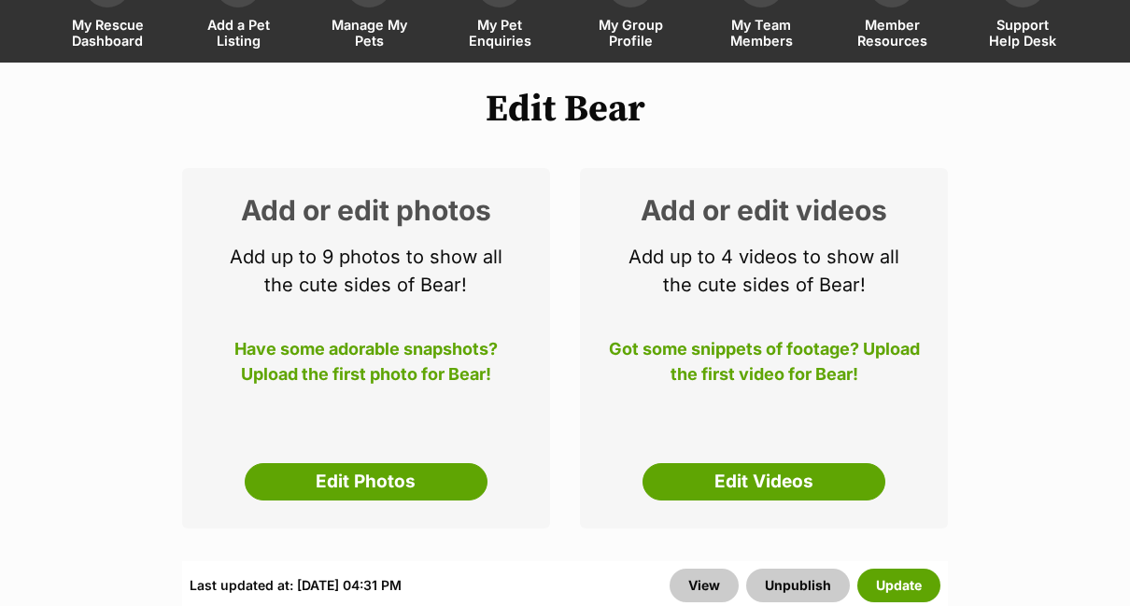
click at [392, 463] on link "Edit Photos" at bounding box center [366, 481] width 243 height 37
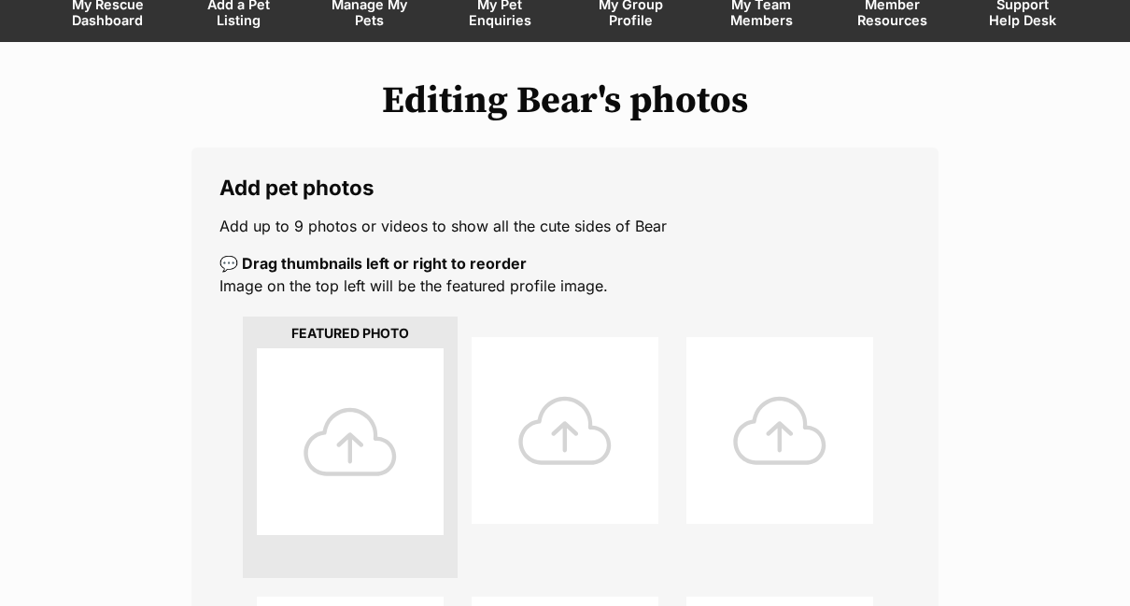
scroll to position [373, 0]
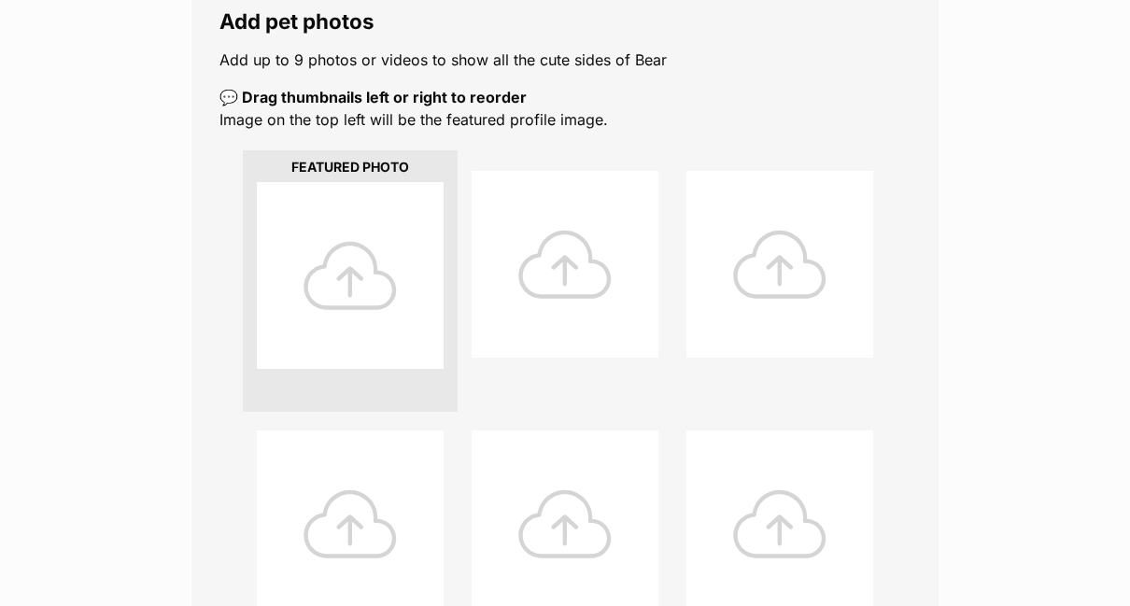
click at [350, 243] on div at bounding box center [350, 275] width 187 height 187
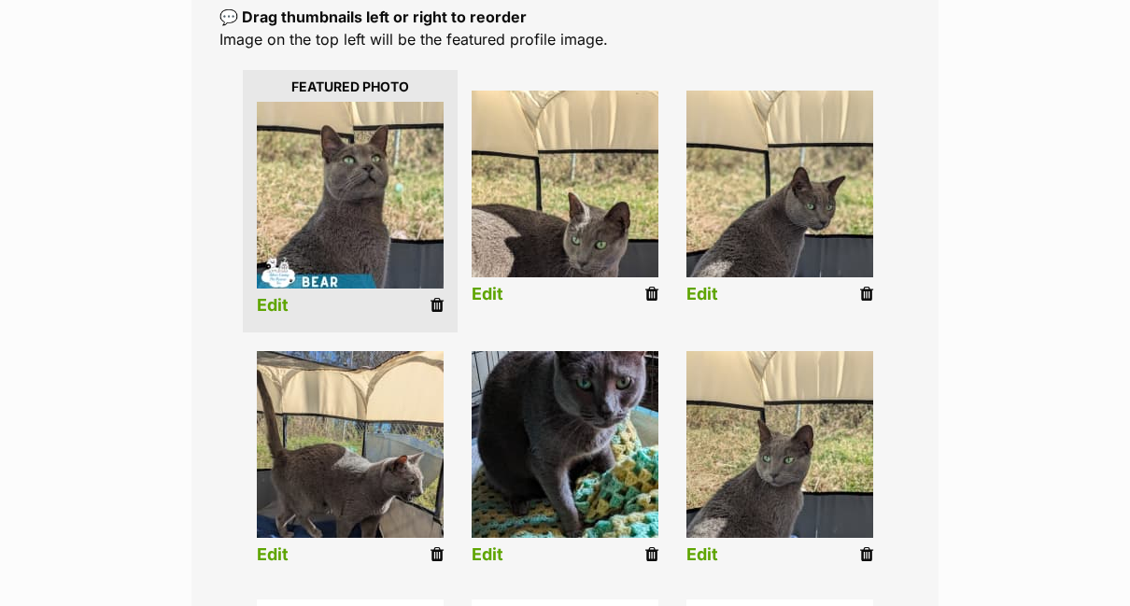
scroll to position [467, 0]
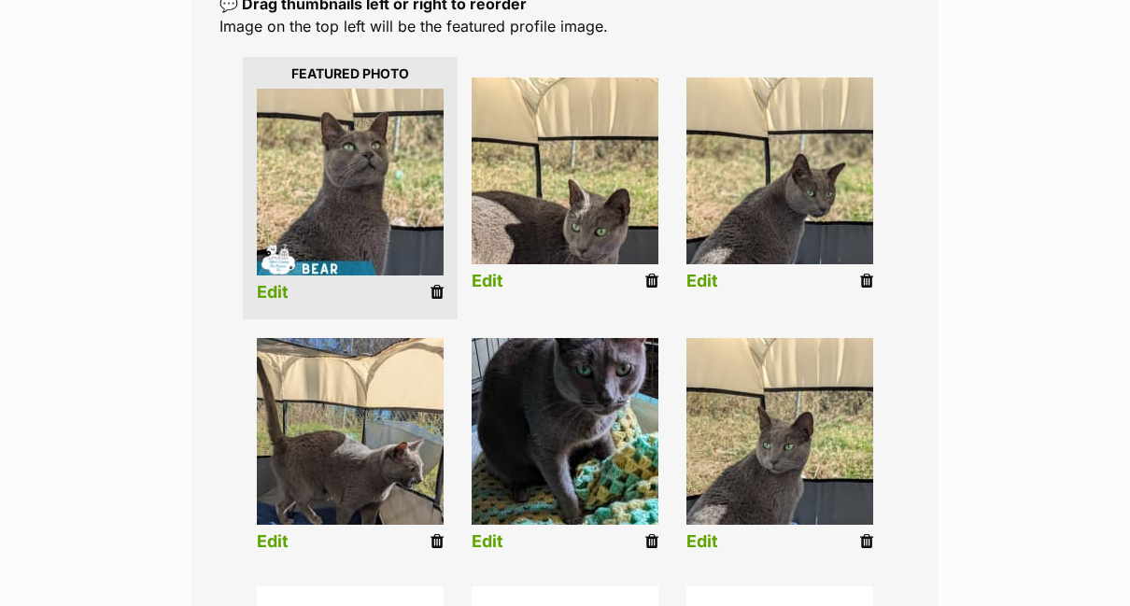
click at [491, 272] on link "Edit" at bounding box center [488, 282] width 32 height 20
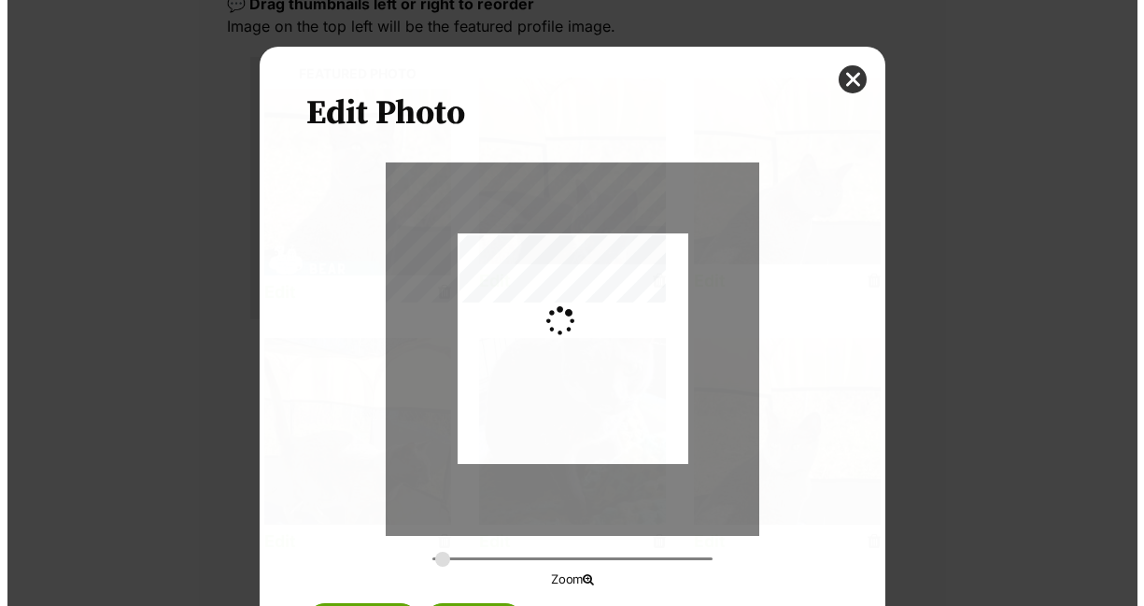
scroll to position [0, 0]
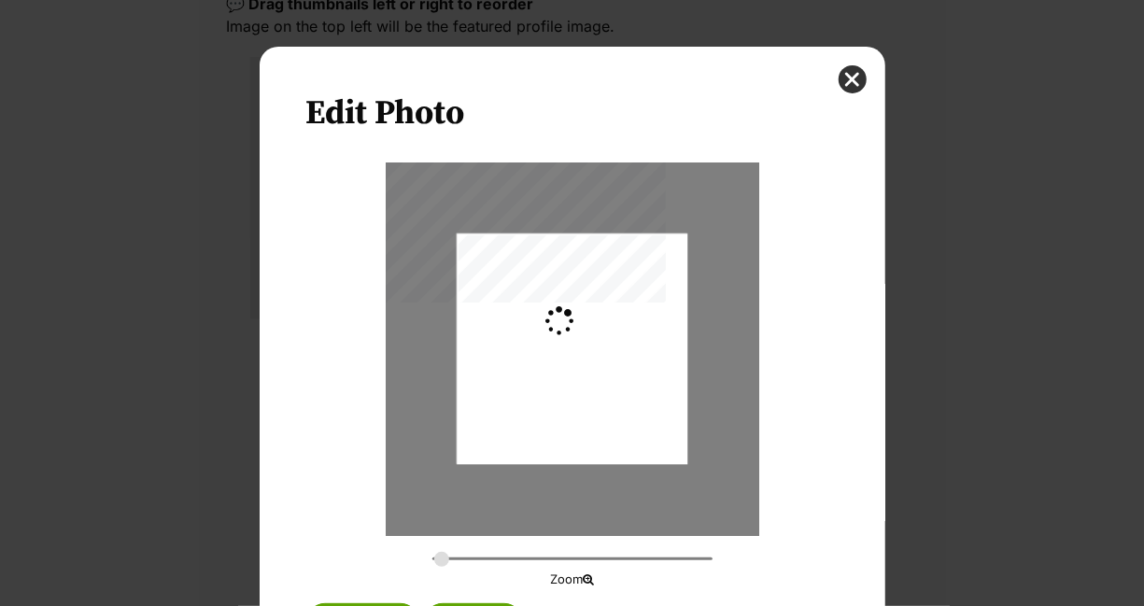
type input "0.2744"
drag, startPoint x: 590, startPoint y: 354, endPoint x: 622, endPoint y: 296, distance: 66.0
click at [622, 296] on div "Dialog Window - Close (Press escape to close)" at bounding box center [572, 310] width 231 height 307
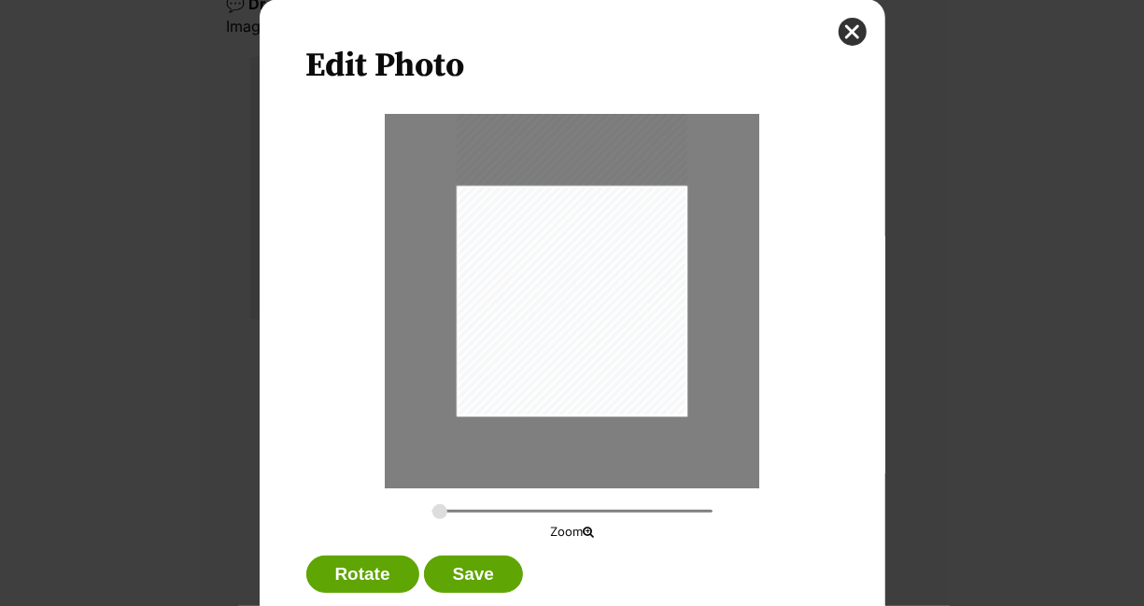
scroll to position [90, 0]
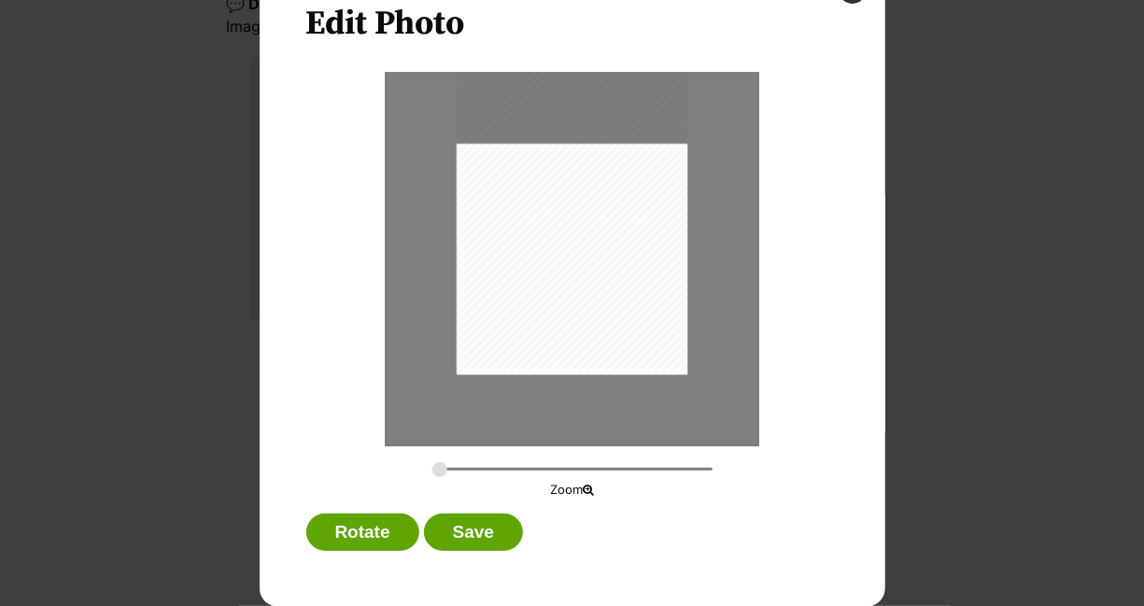
click at [466, 529] on button "Save" at bounding box center [473, 532] width 99 height 37
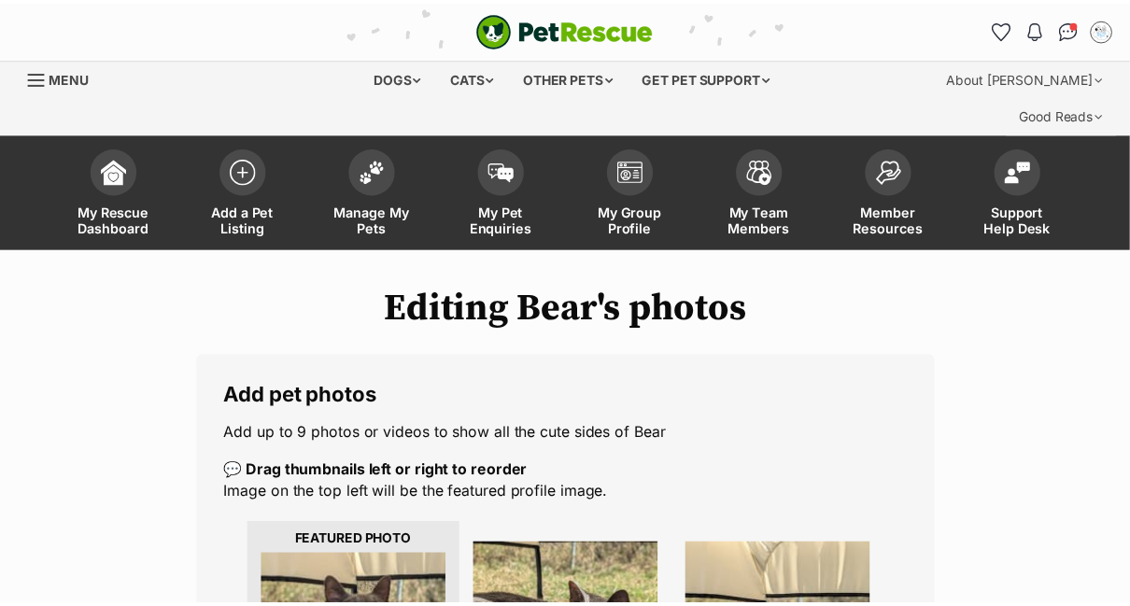
scroll to position [467, 0]
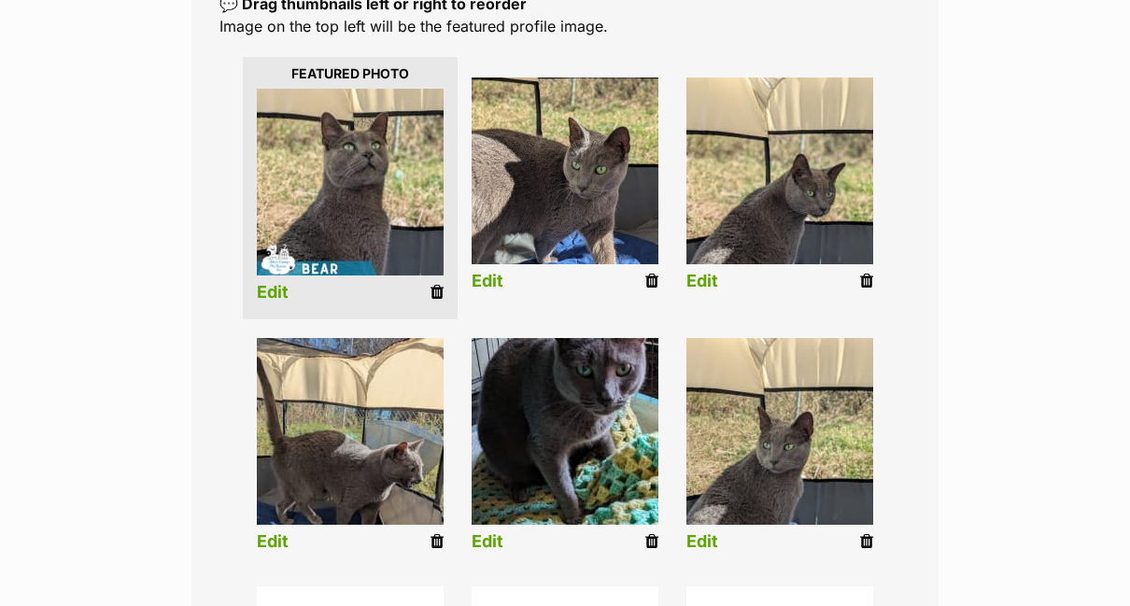
click at [502, 532] on link "Edit" at bounding box center [488, 542] width 32 height 20
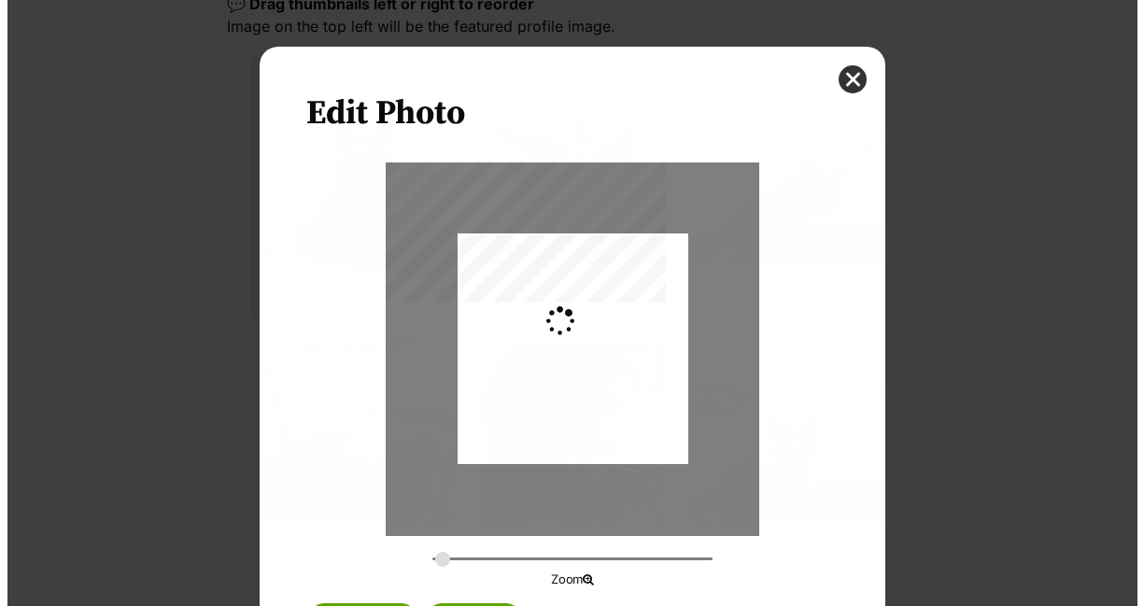
scroll to position [0, 0]
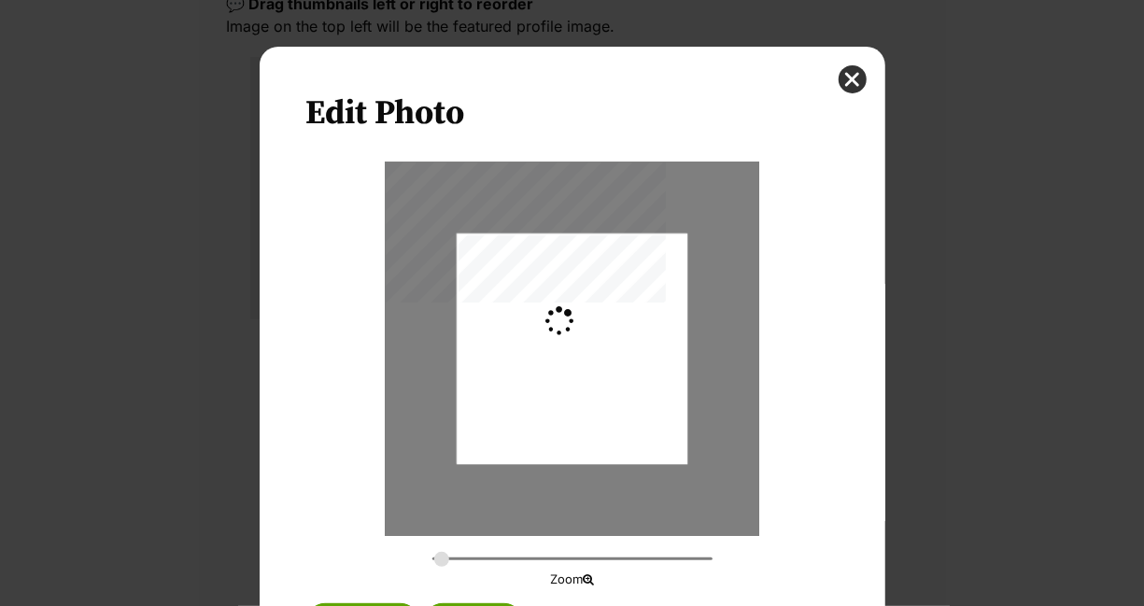
type input "0.2744"
drag, startPoint x: 600, startPoint y: 390, endPoint x: 594, endPoint y: 436, distance: 46.2
click at [594, 436] on div "Dialog Window - Close (Press escape to close)" at bounding box center [572, 372] width 231 height 289
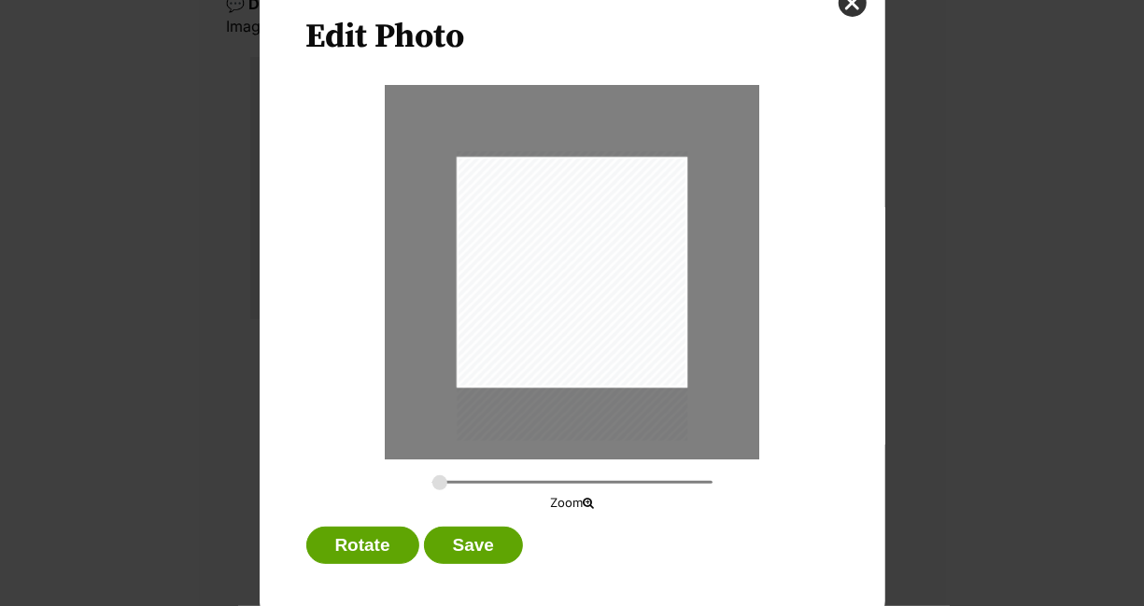
scroll to position [90, 0]
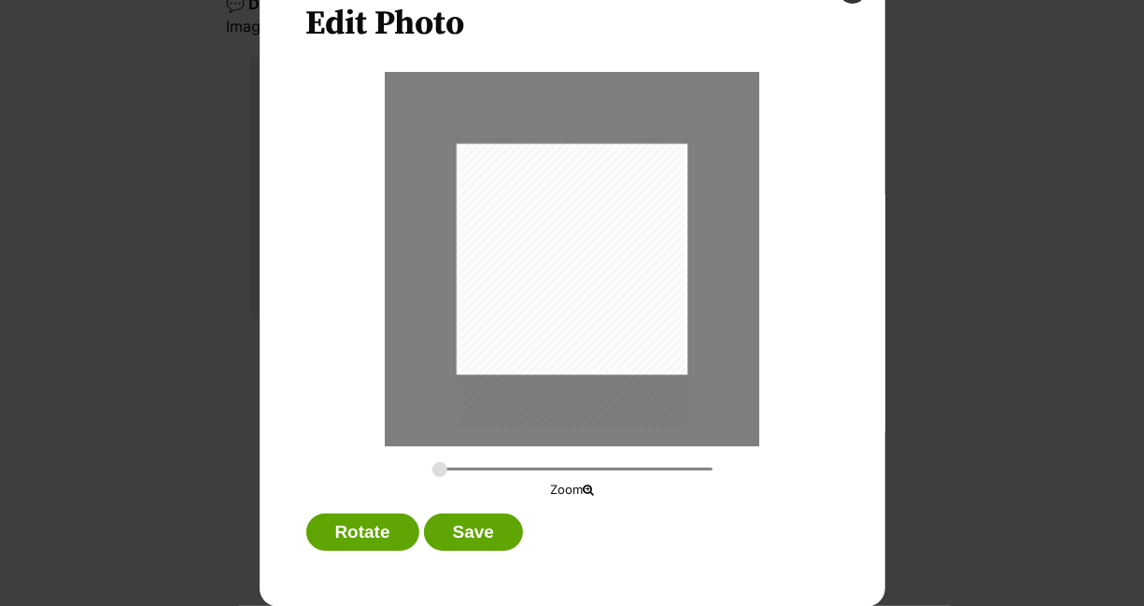
click at [469, 530] on button "Save" at bounding box center [473, 532] width 99 height 37
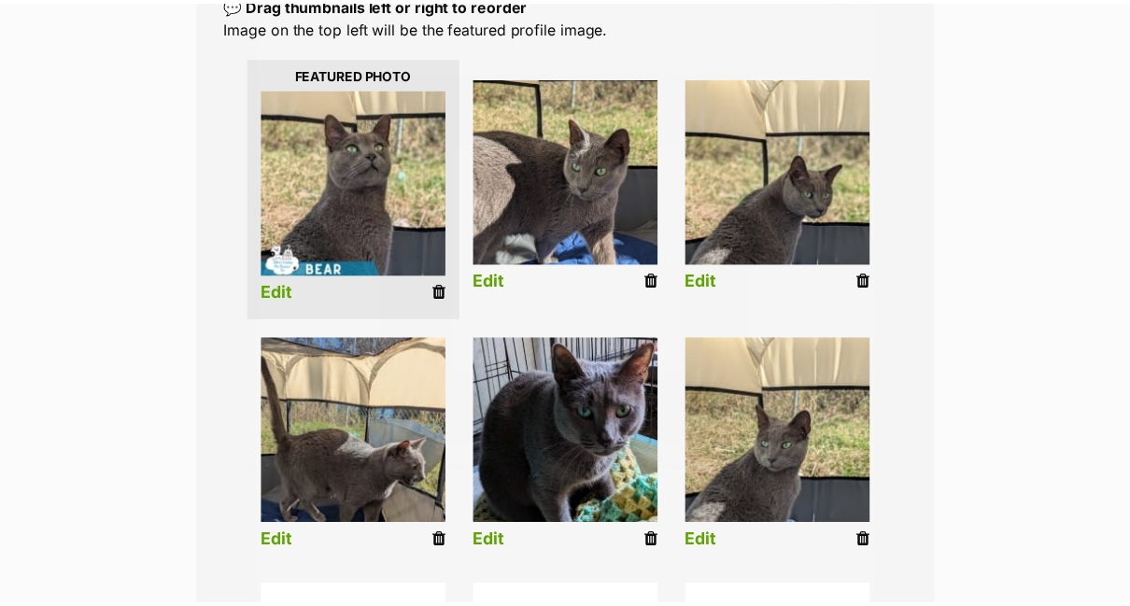
scroll to position [467, 0]
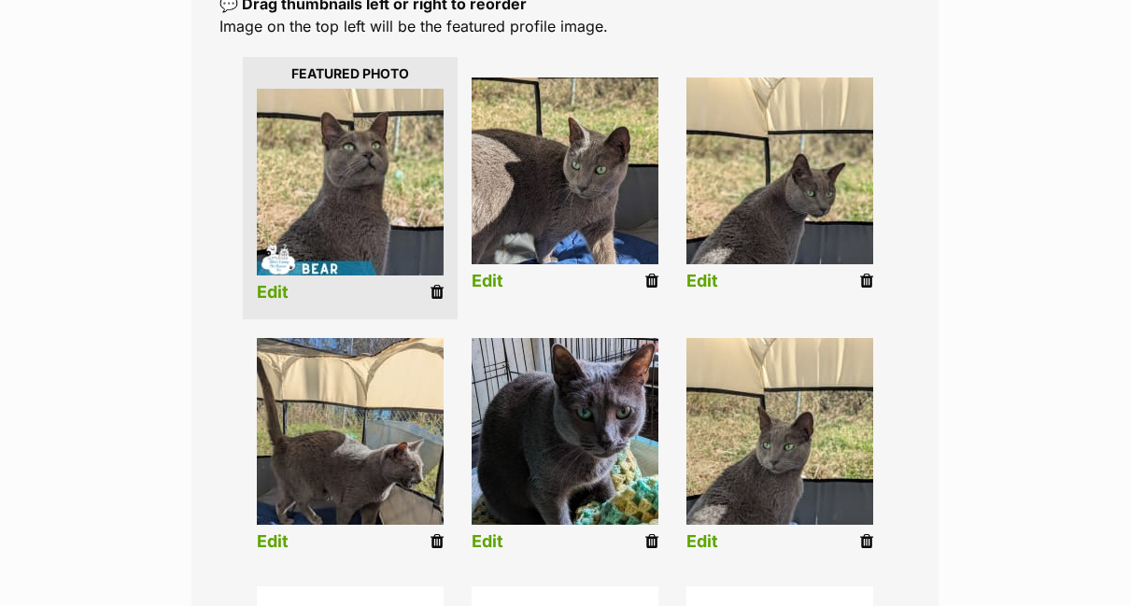
click at [278, 532] on link "Edit" at bounding box center [273, 542] width 32 height 20
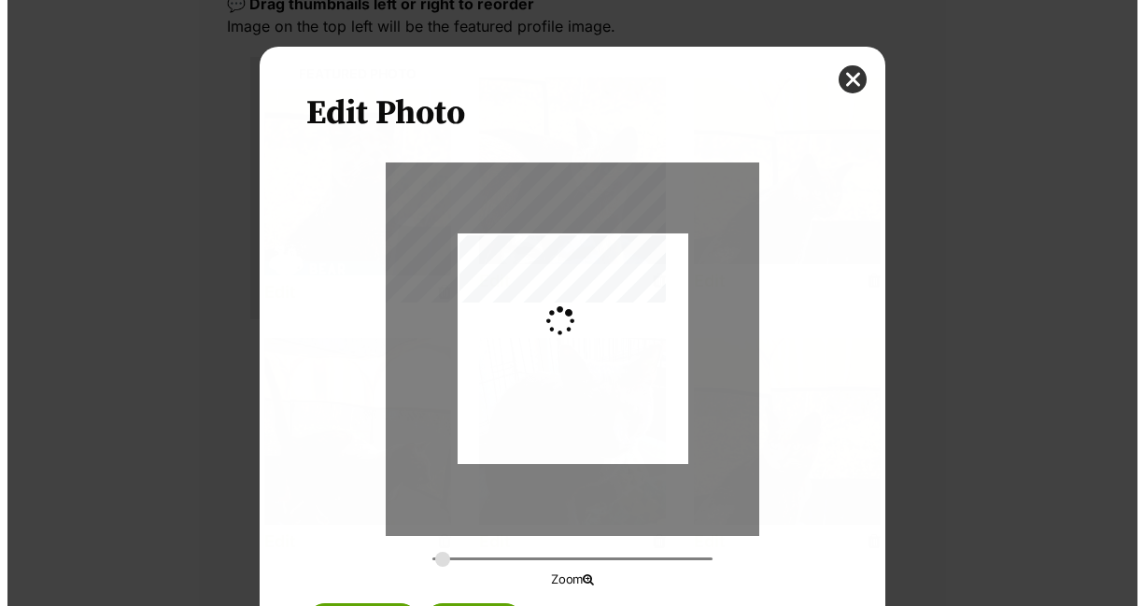
scroll to position [0, 0]
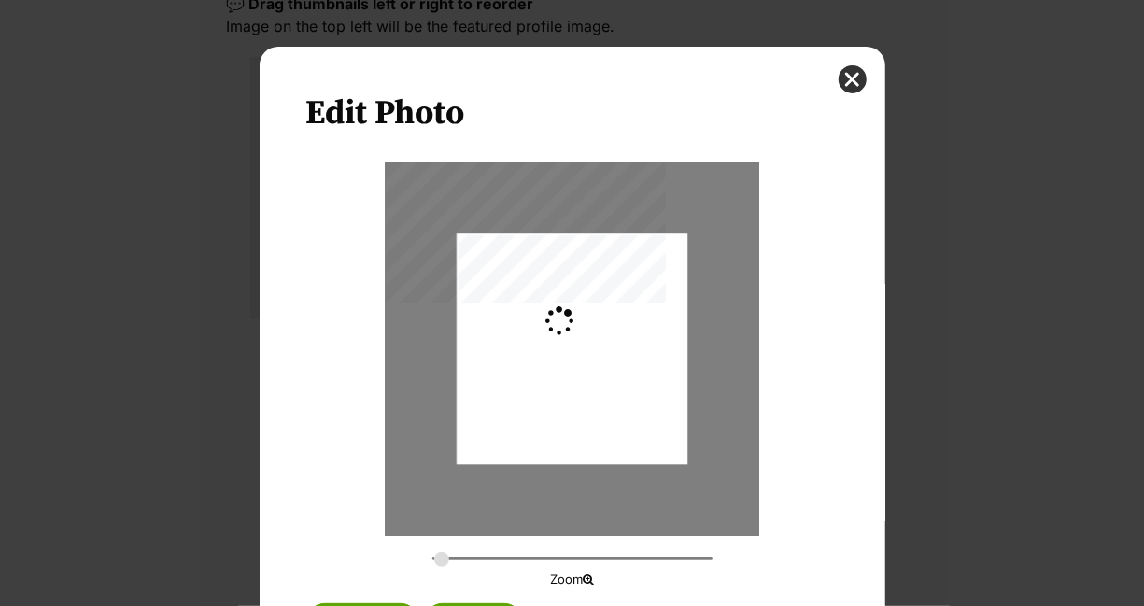
type input "0.2744"
drag, startPoint x: 601, startPoint y: 410, endPoint x: 613, endPoint y: 388, distance: 24.2
click at [613, 388] on div "Dialog Window - Close (Press escape to close)" at bounding box center [572, 327] width 231 height 307
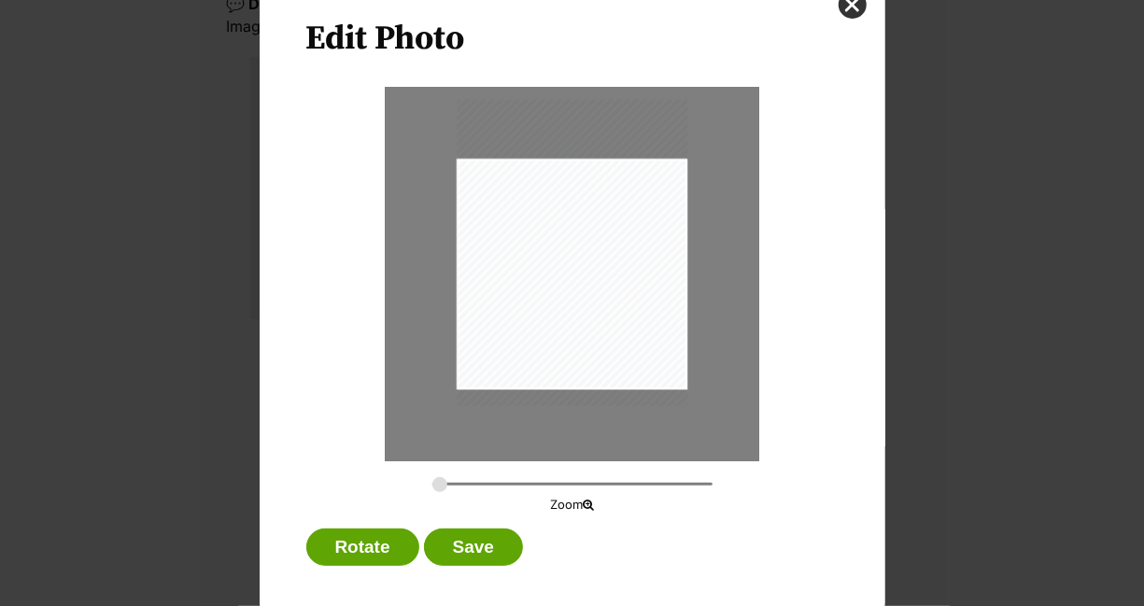
scroll to position [90, 0]
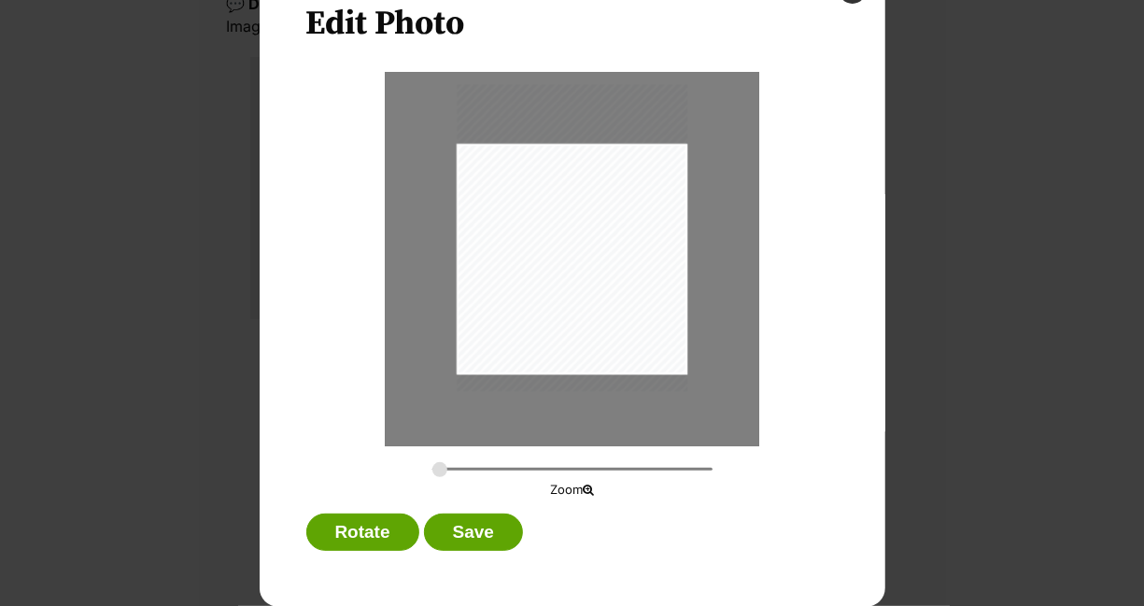
click at [457, 530] on button "Save" at bounding box center [473, 532] width 99 height 37
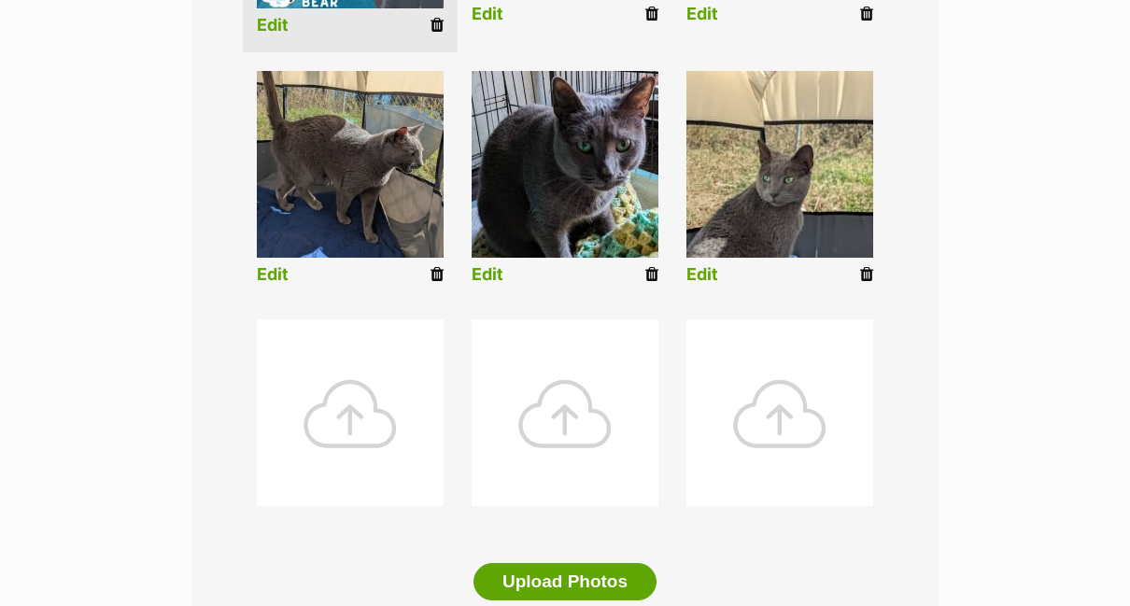
scroll to position [934, 0]
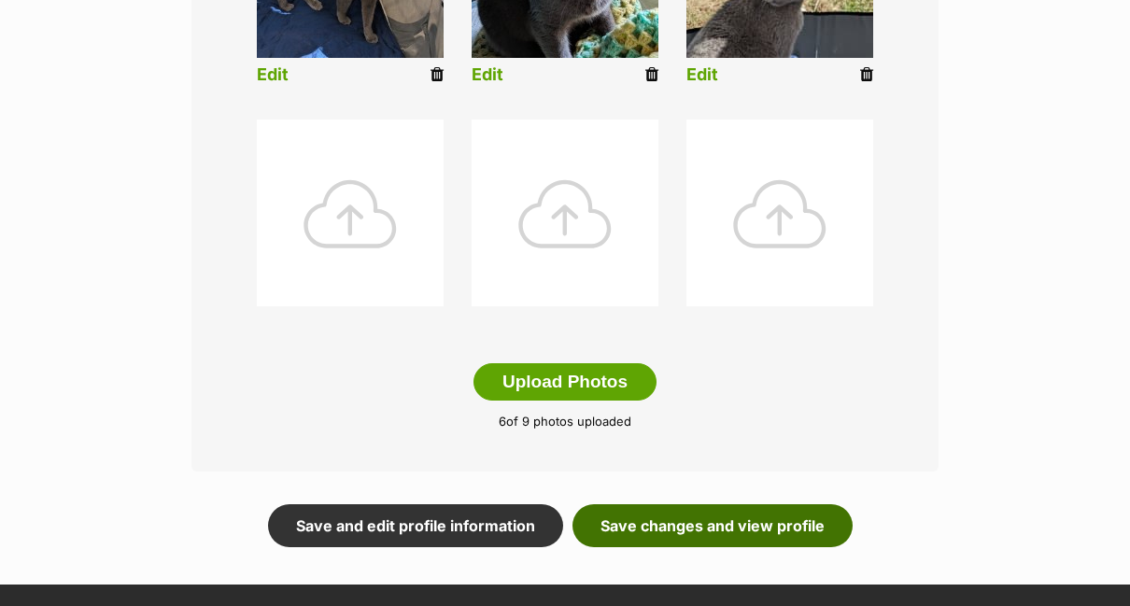
click at [693, 504] on link "Save changes and view profile" at bounding box center [712, 525] width 280 height 43
